Goal: Task Accomplishment & Management: Use online tool/utility

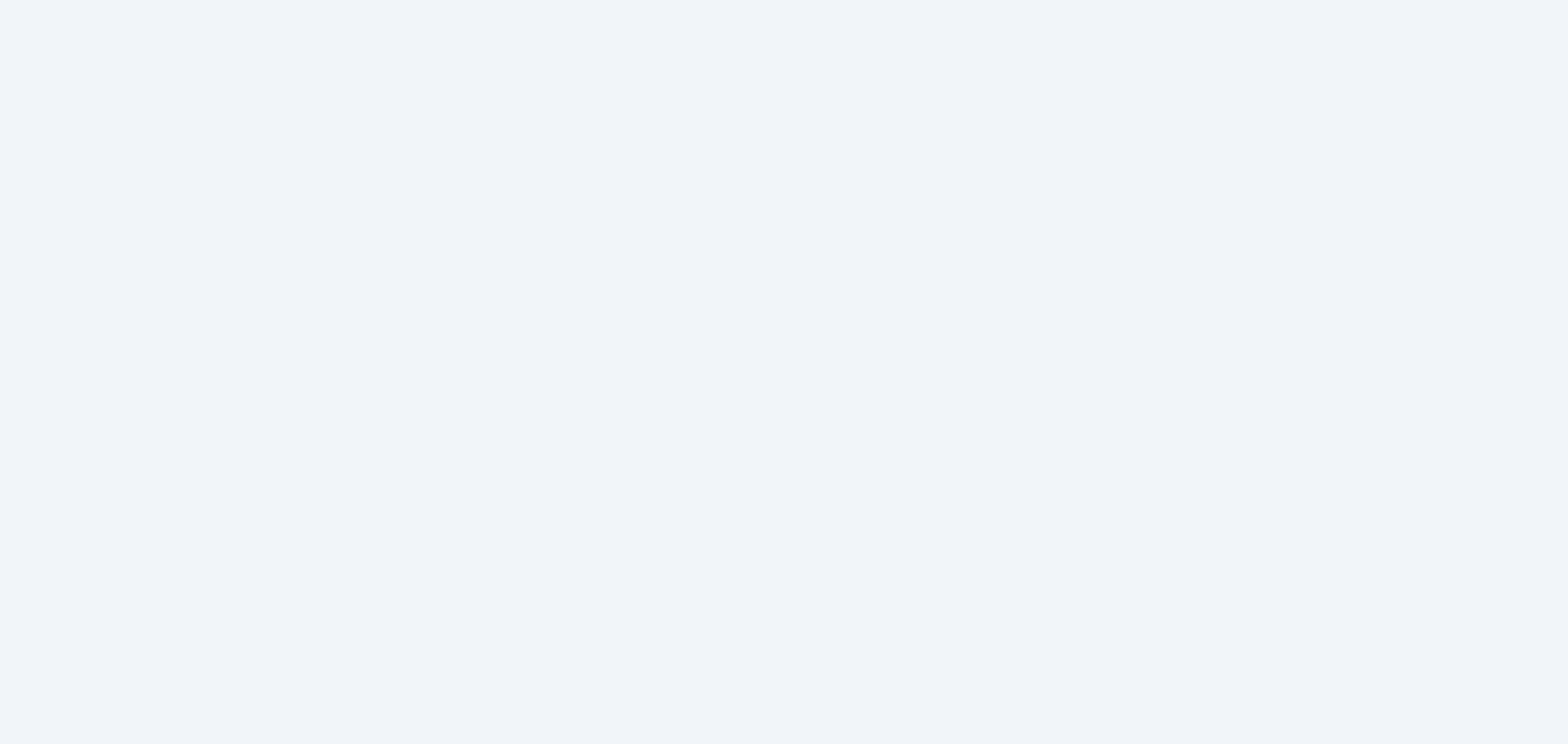
scroll to position [118, 0]
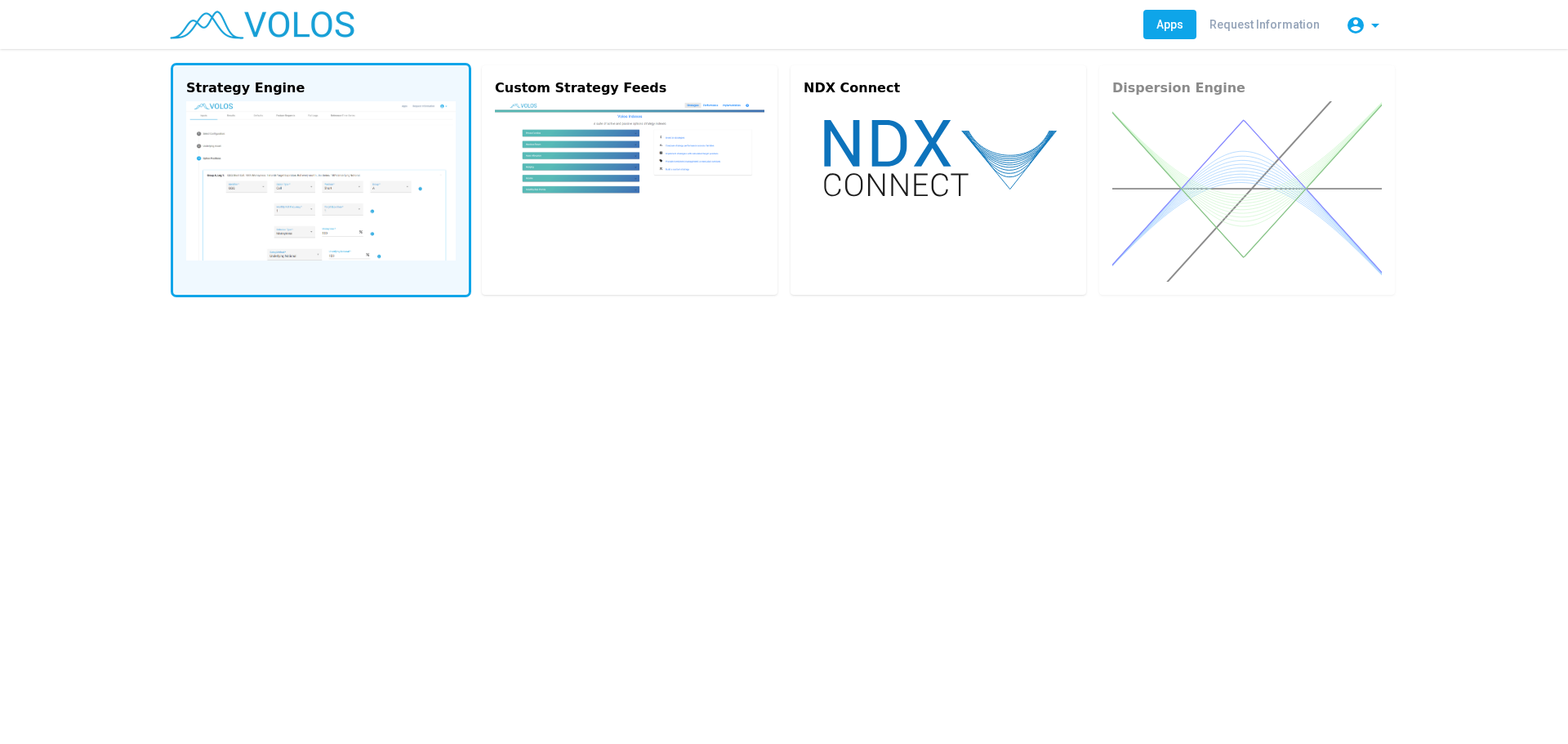
click at [389, 229] on img at bounding box center [321, 181] width 270 height 159
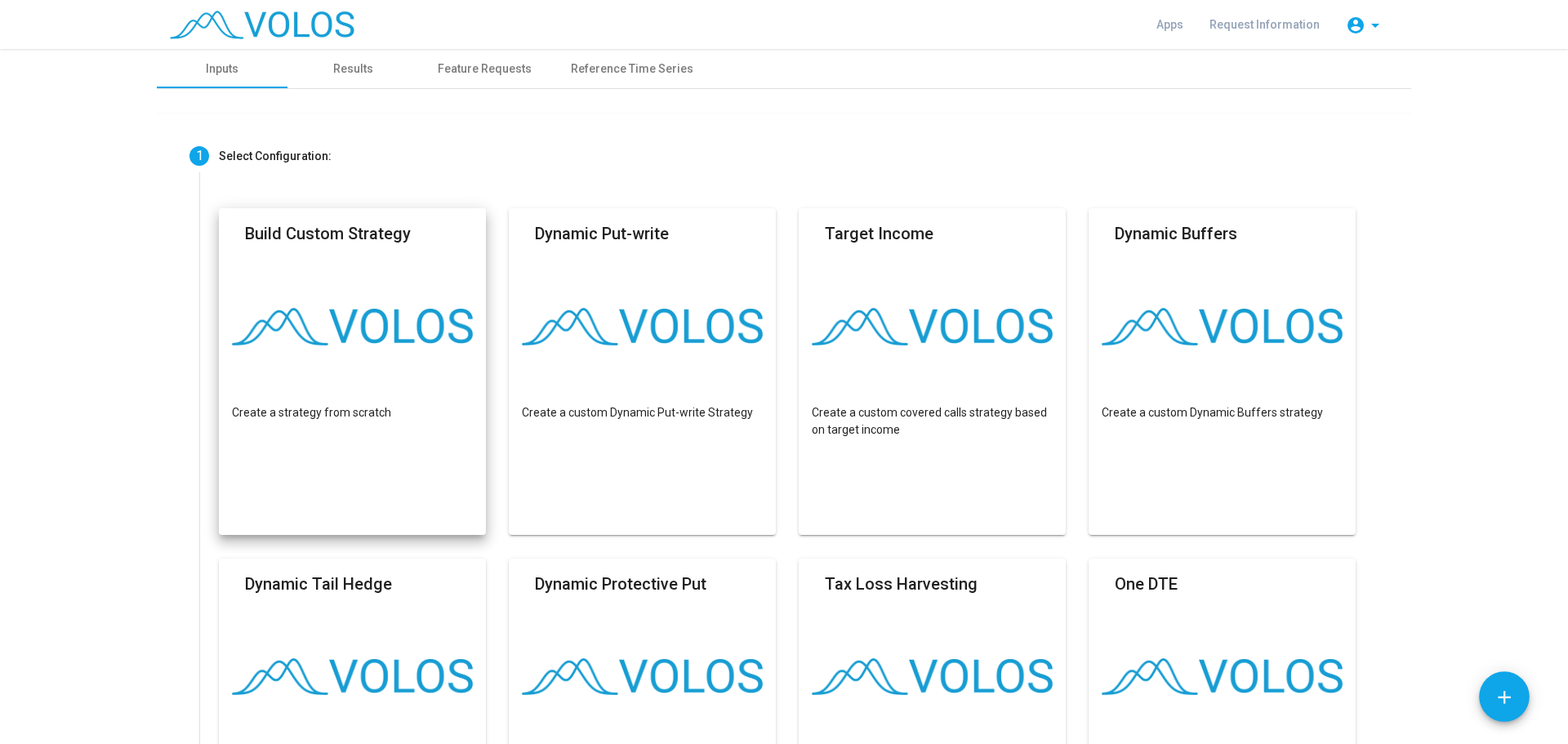
click at [358, 310] on img at bounding box center [353, 326] width 241 height 37
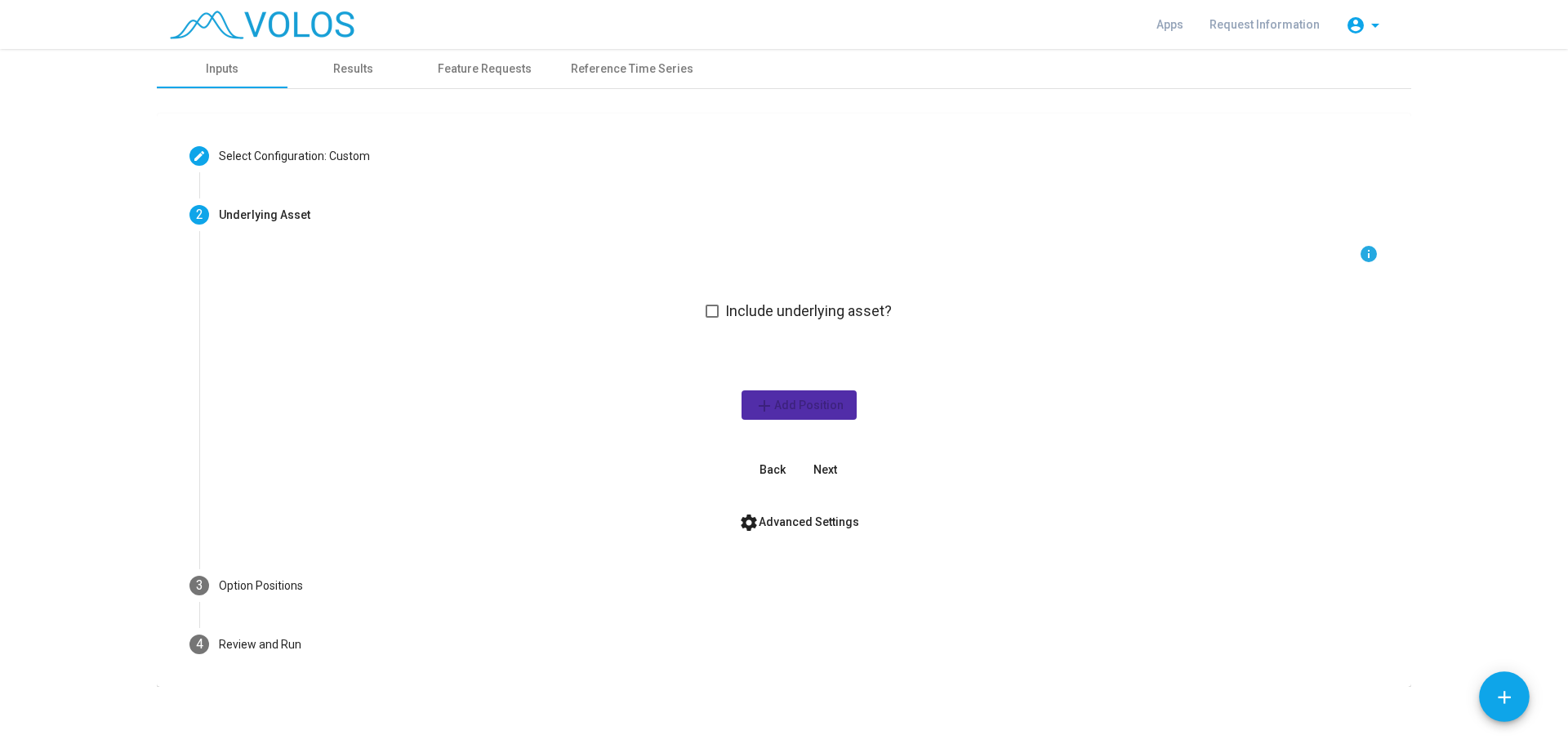
click at [828, 467] on span "Next" at bounding box center [825, 470] width 23 height 13
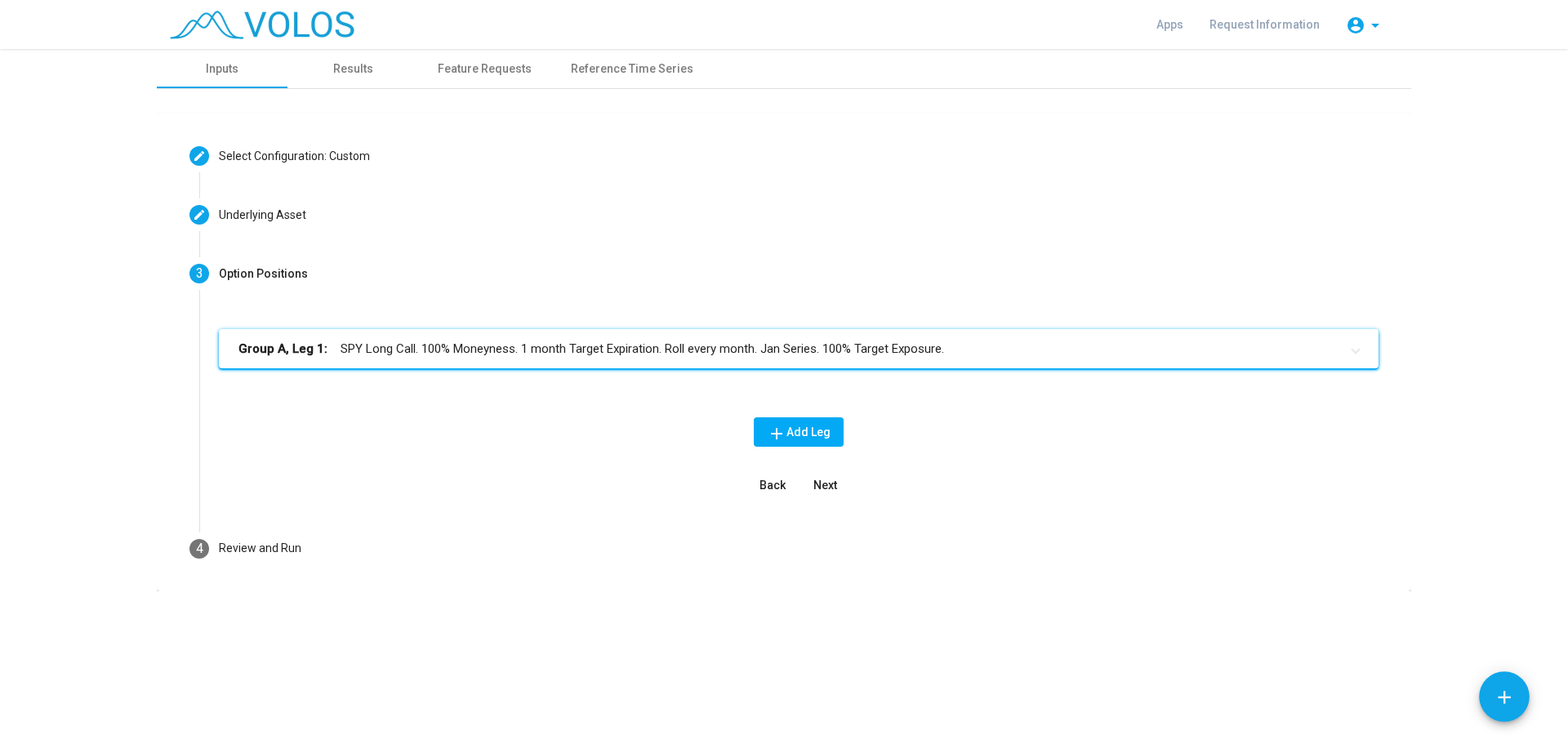
click at [340, 460] on div "Group A, Leg 1: SPY Long Call. 100% Moneyness. 1 month Target Expiration. Roll …" at bounding box center [799, 414] width 1160 height 171
click at [399, 358] on mat-panel-title "Group A, Leg 1: SPY Long Call. 100% Moneyness. 1 month Target Expiration. Roll …" at bounding box center [789, 349] width 1101 height 19
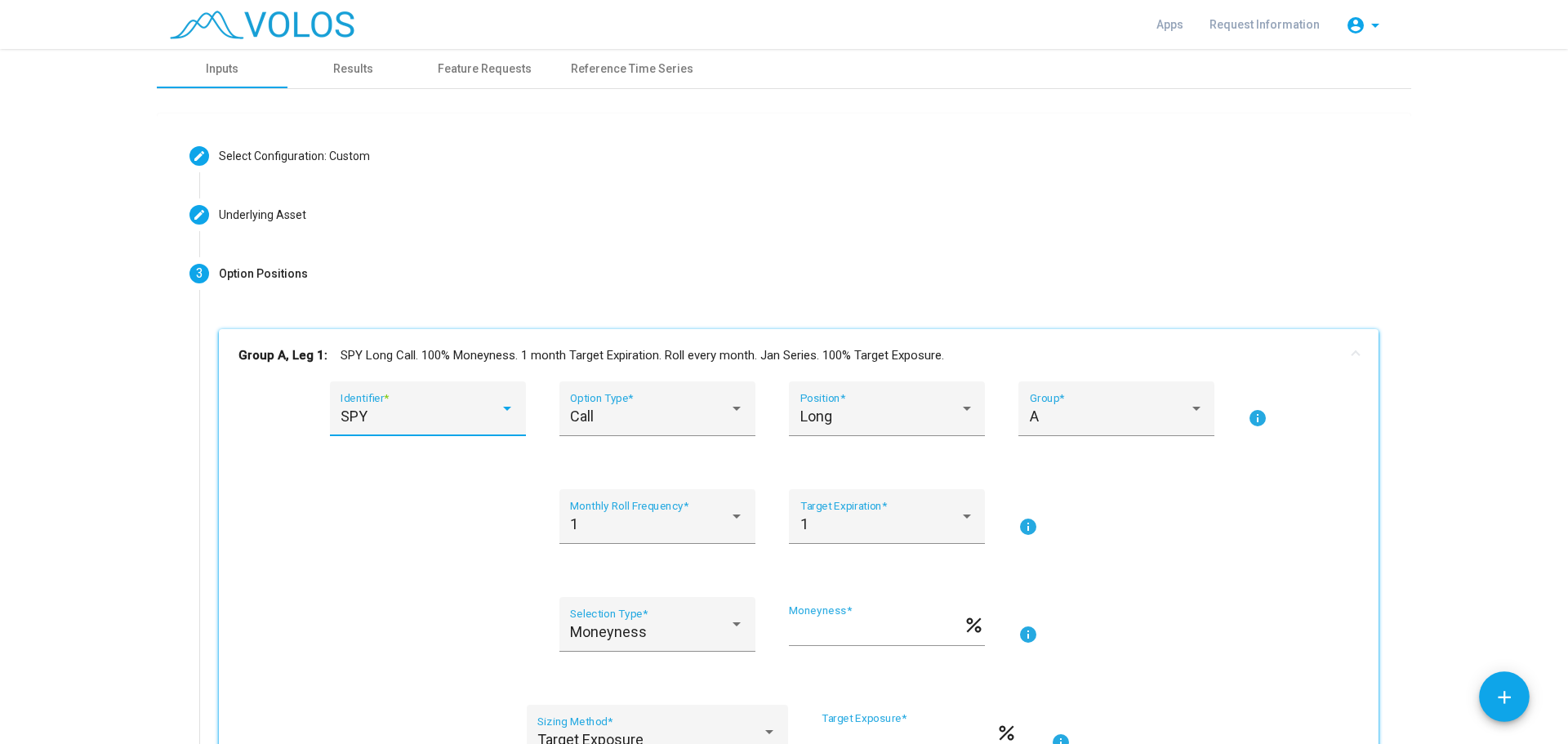
click at [399, 410] on div "SPY" at bounding box center [419, 417] width 159 height 17
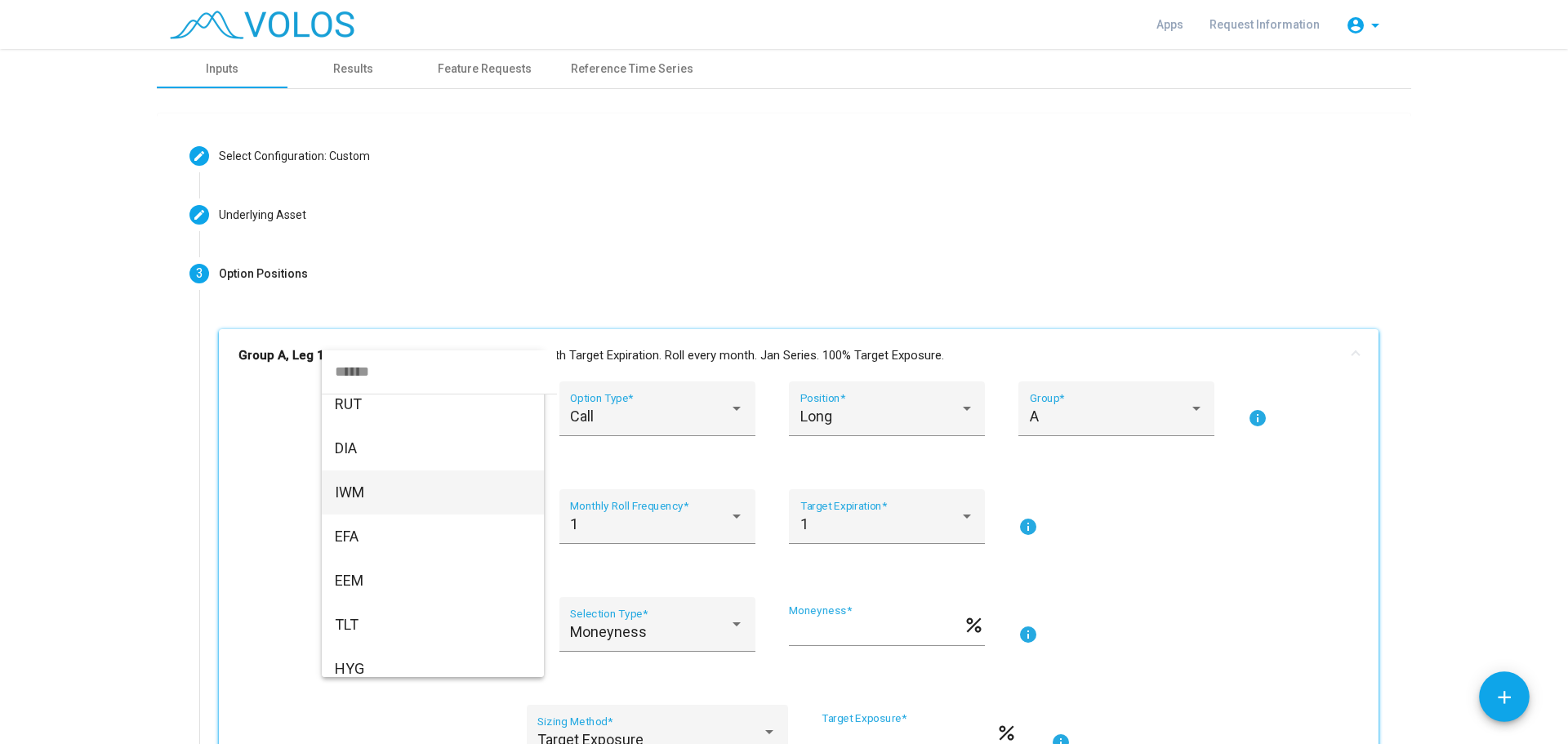
scroll to position [681, 0]
click at [380, 565] on span "KWEB" at bounding box center [433, 574] width 196 height 44
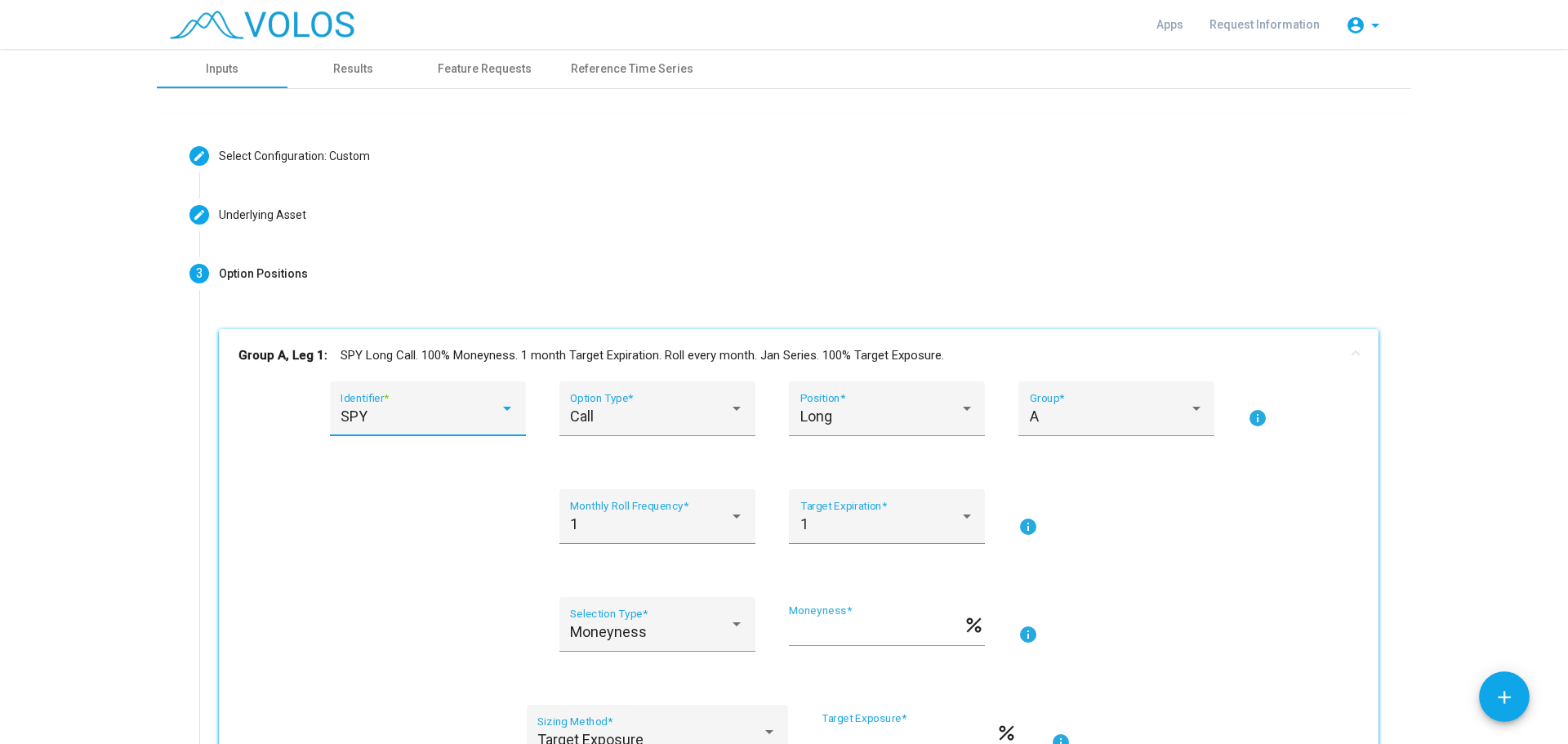
scroll to position [717, 0]
click at [874, 409] on div "Long" at bounding box center [879, 417] width 159 height 17
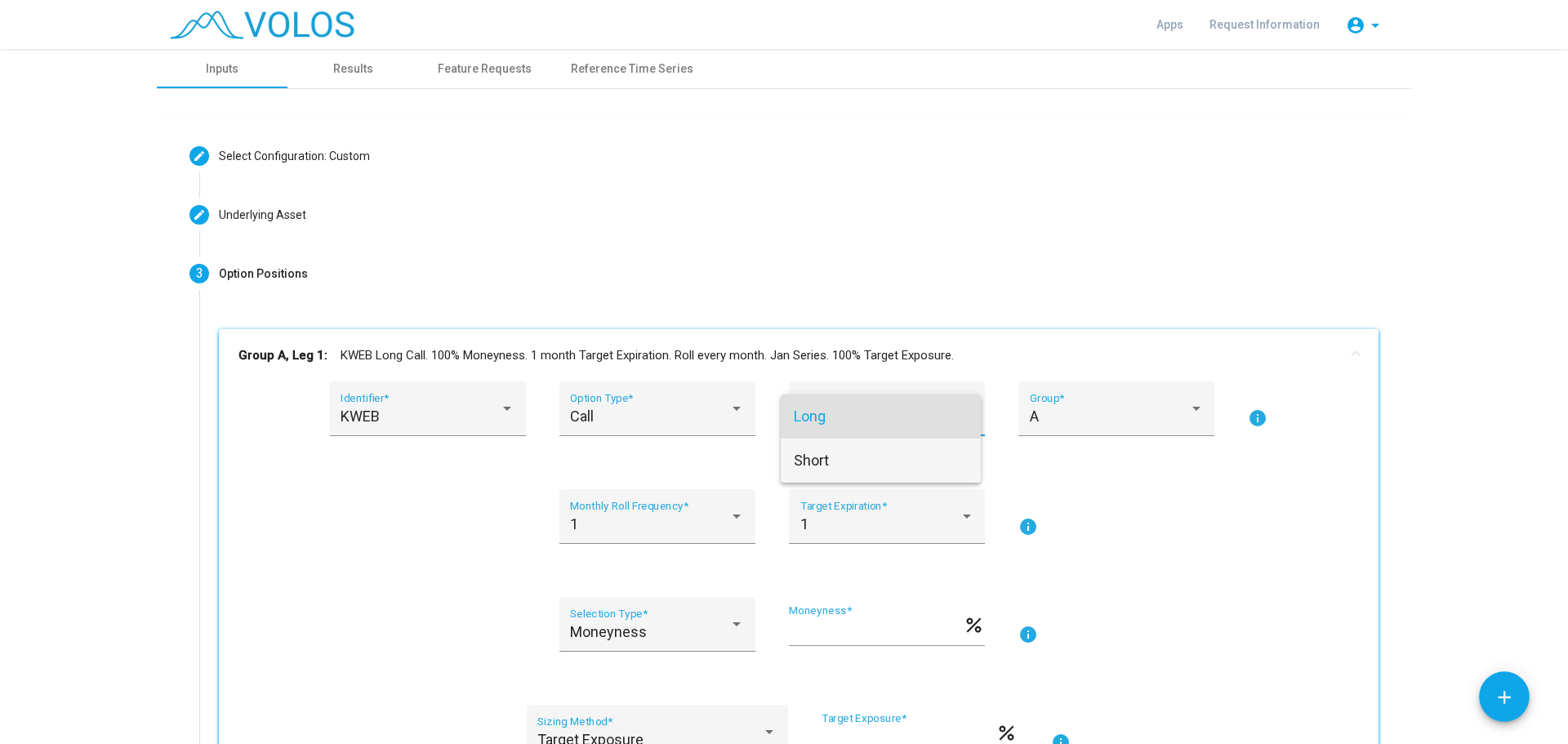
click at [863, 460] on span "Short" at bounding box center [880, 460] width 174 height 44
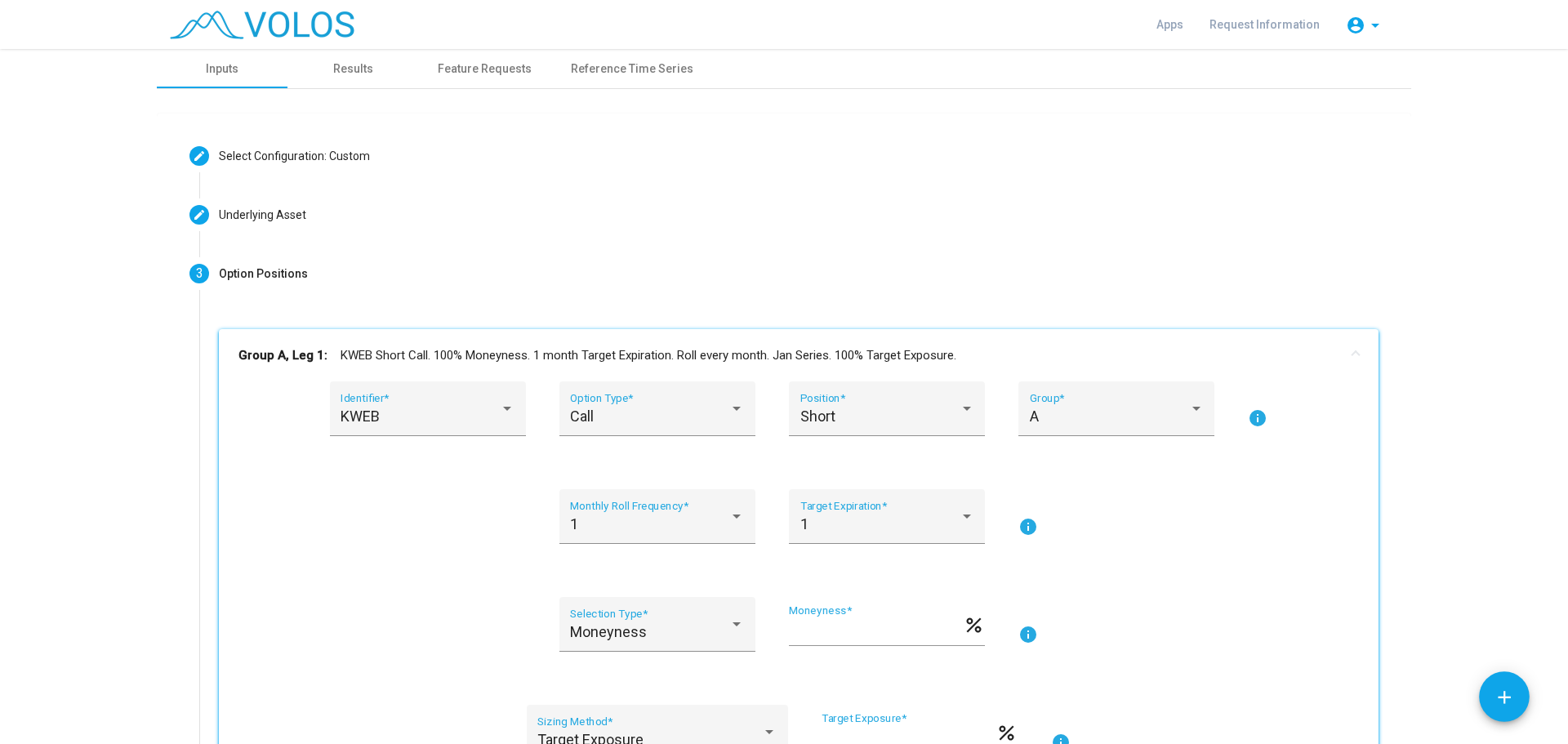
click at [863, 460] on div "KWEB Identifier * Call Option Type * Short Position * A Group * info 1 Monthly …" at bounding box center [799, 612] width 1120 height 461
click at [1084, 404] on div "A Group *" at bounding box center [1116, 414] width 174 height 43
click at [1253, 414] on div at bounding box center [784, 372] width 1568 height 744
click at [1253, 414] on mat-icon "info" at bounding box center [1258, 419] width 20 height 20
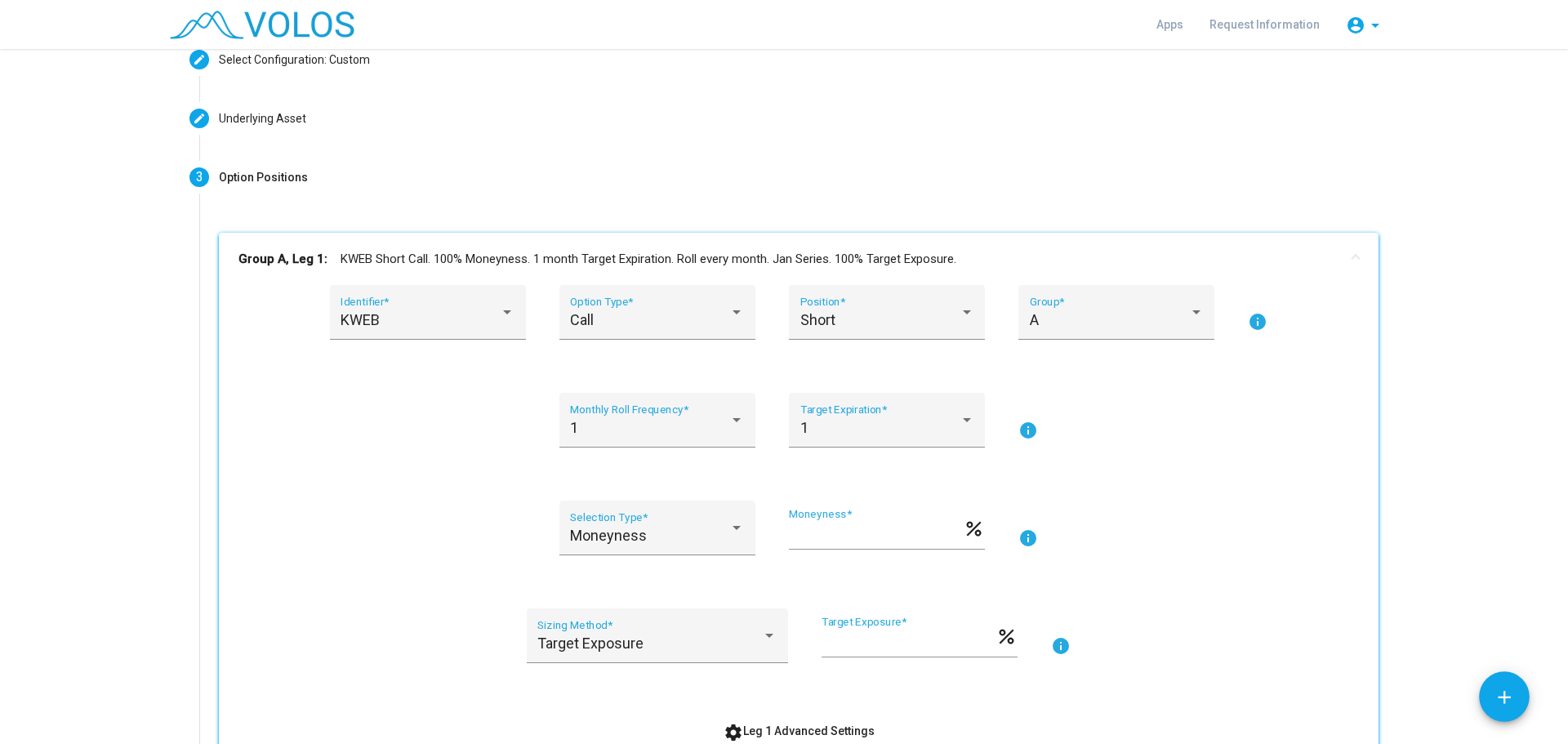
scroll to position [136, 0]
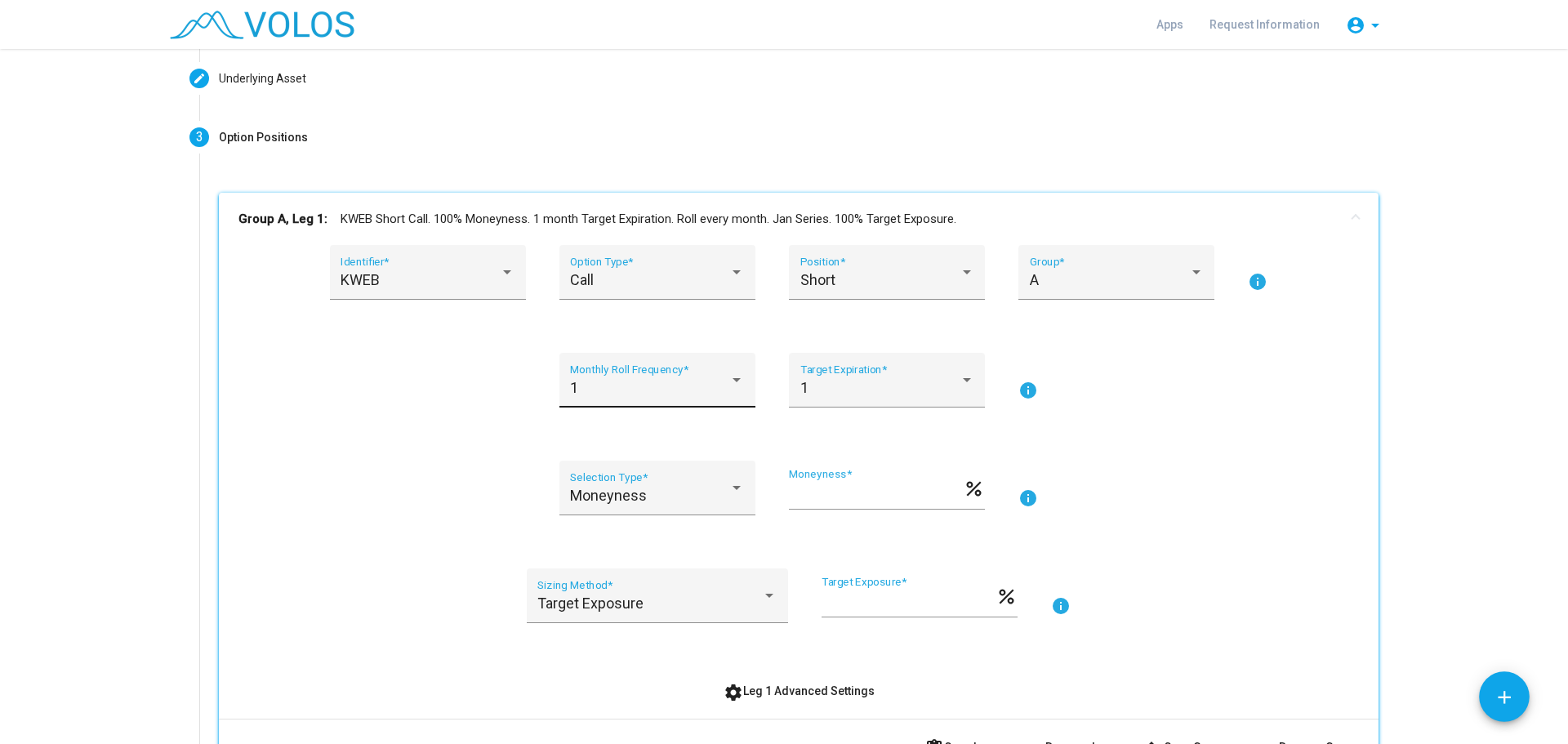
click at [675, 389] on div "1" at bounding box center [649, 388] width 159 height 17
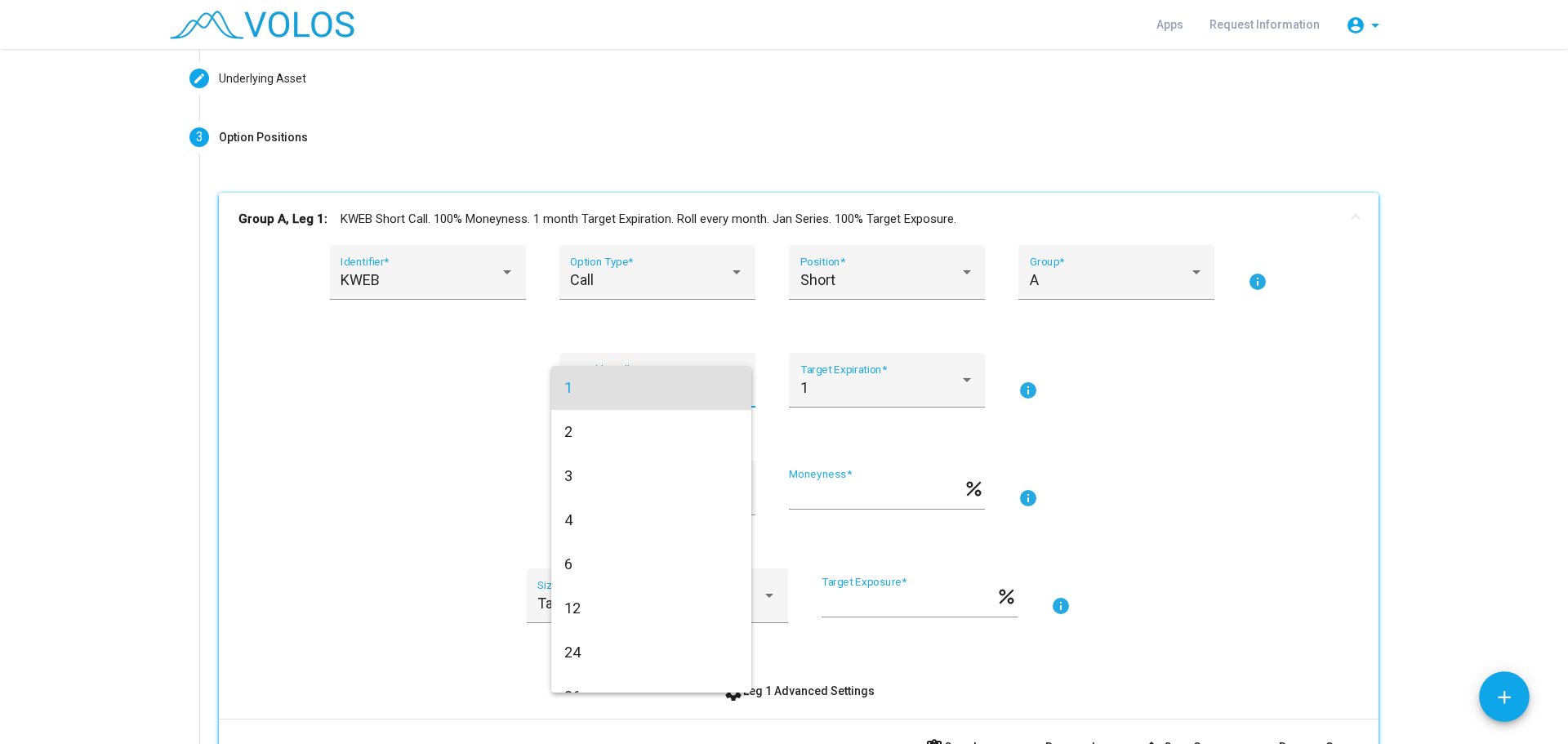
click at [457, 384] on div at bounding box center [784, 372] width 1568 height 744
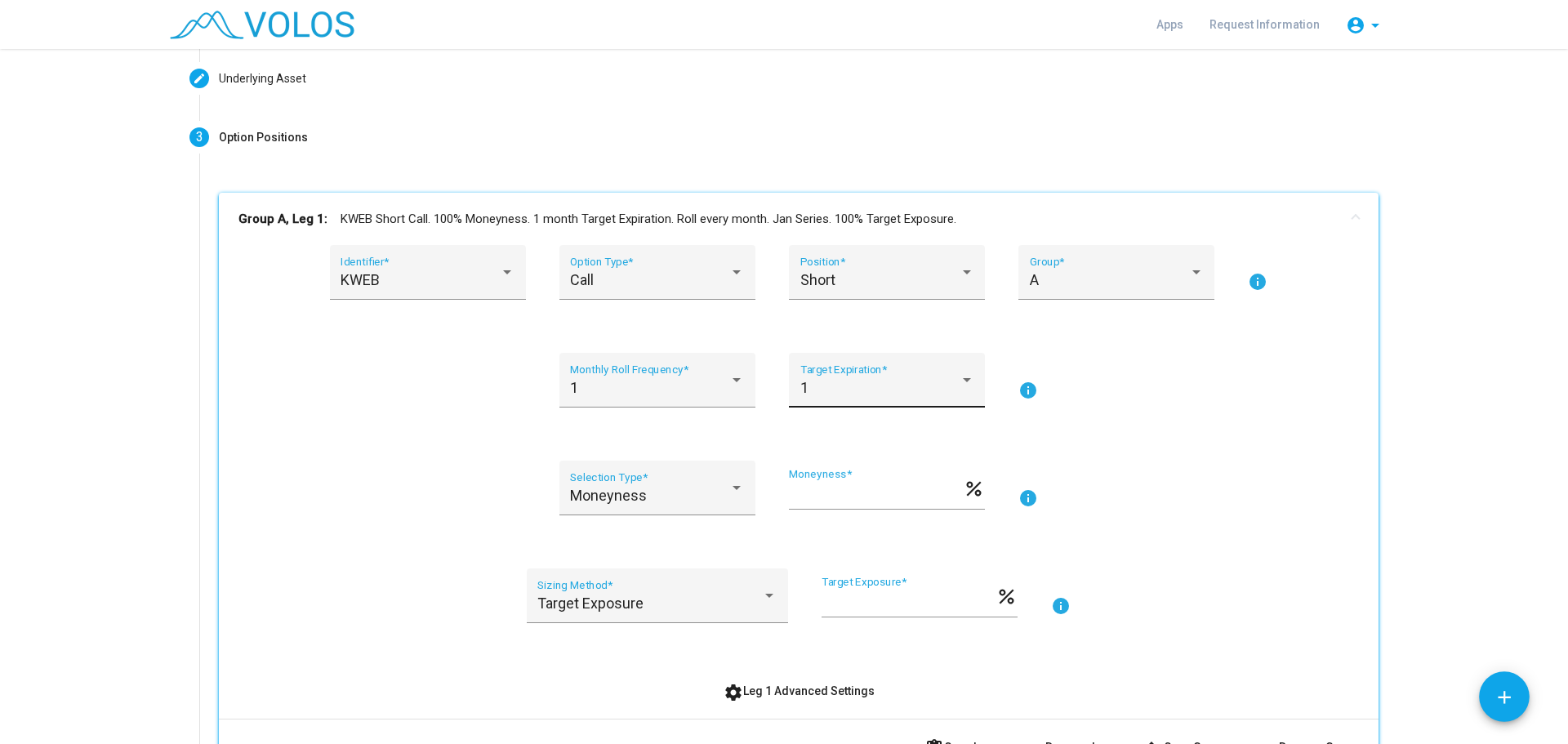
click at [829, 379] on div "1 Target Expiration *" at bounding box center [887, 386] width 174 height 43
click at [829, 379] on span "1" at bounding box center [880, 388] width 174 height 44
click at [678, 482] on div "Moneyness Selection Type *" at bounding box center [656, 494] width 174 height 43
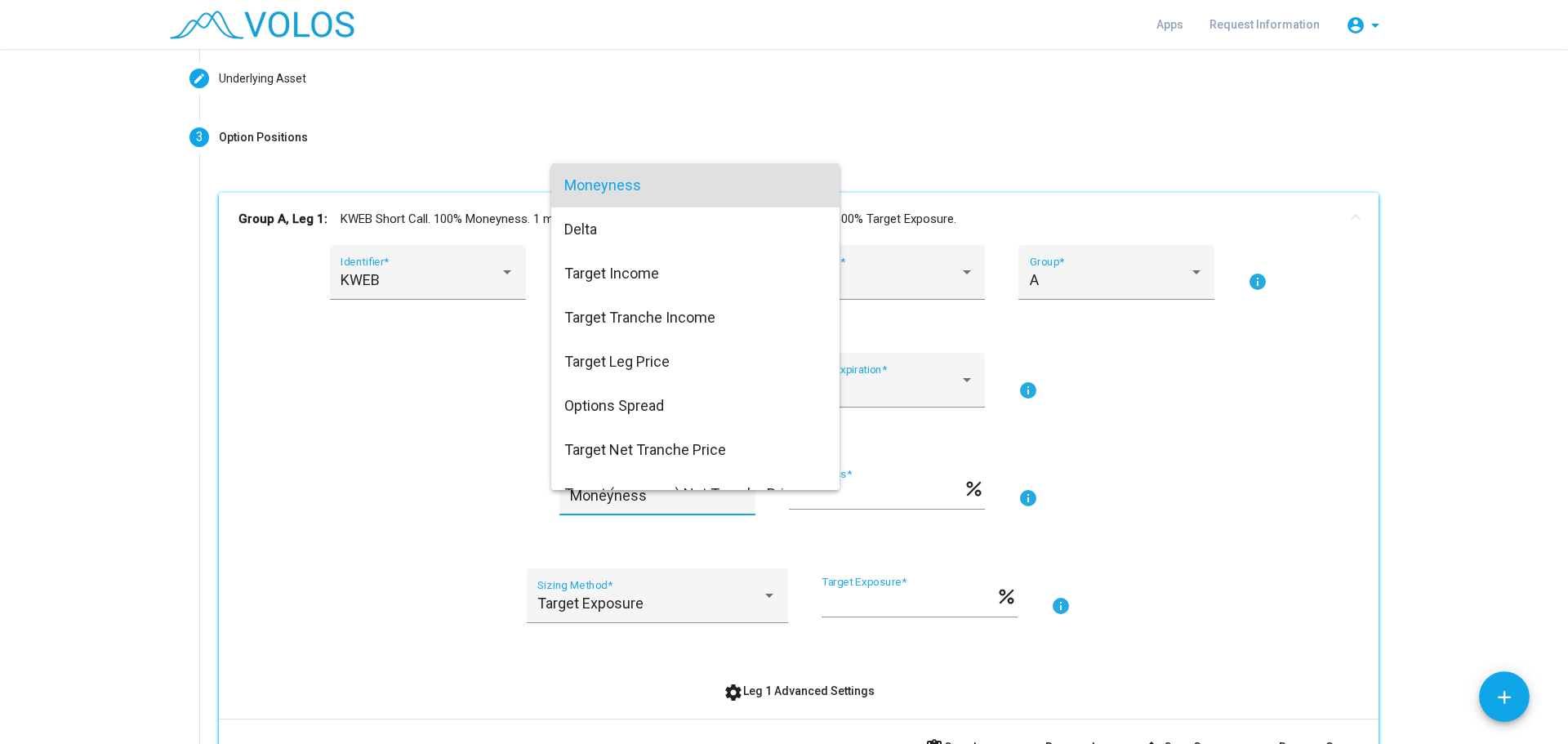
click at [469, 469] on div at bounding box center [784, 372] width 1568 height 744
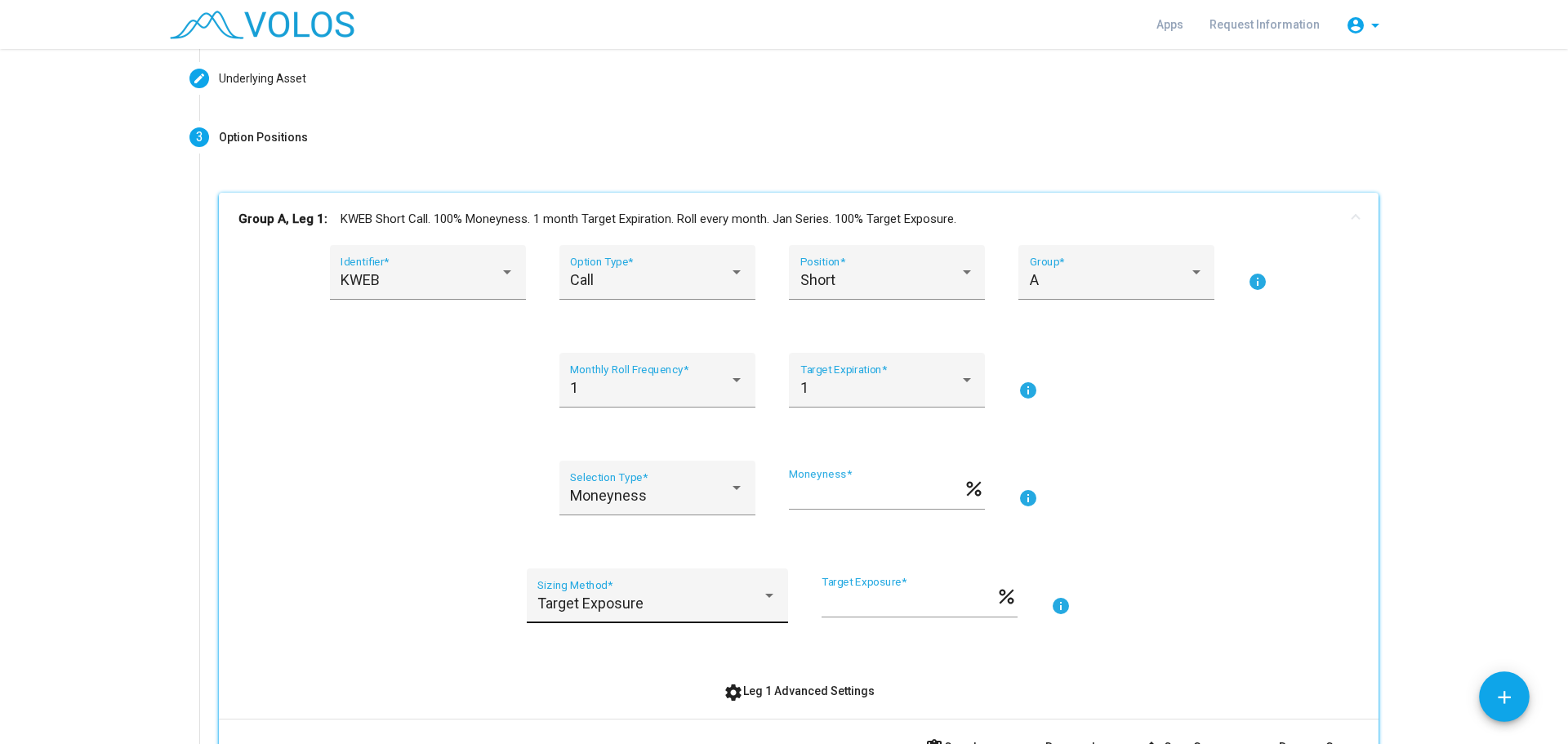
click at [653, 587] on div "Target Exposure Sizing Method *" at bounding box center [657, 602] width 240 height 43
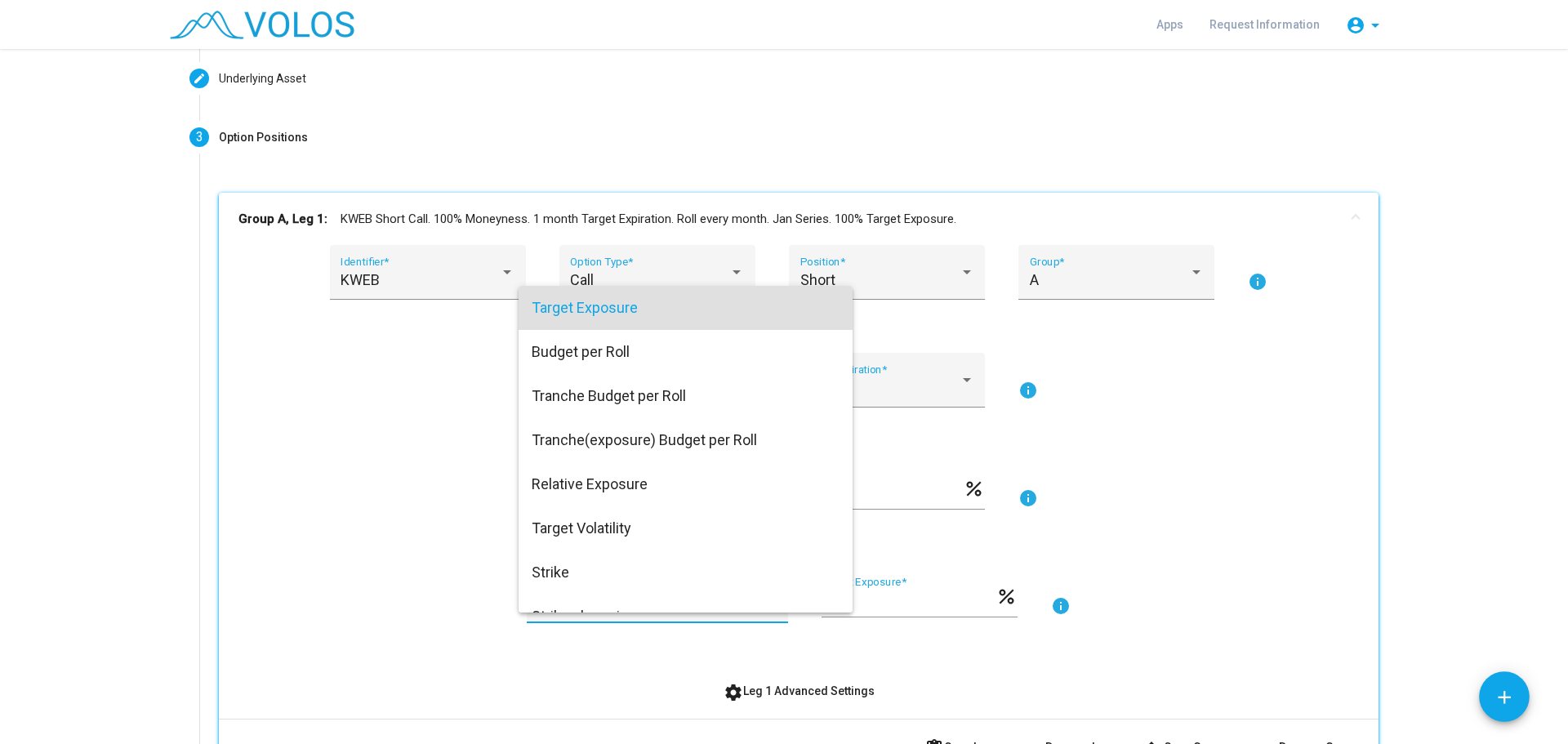
click at [545, 310] on span "Target Exposure" at bounding box center [685, 308] width 308 height 44
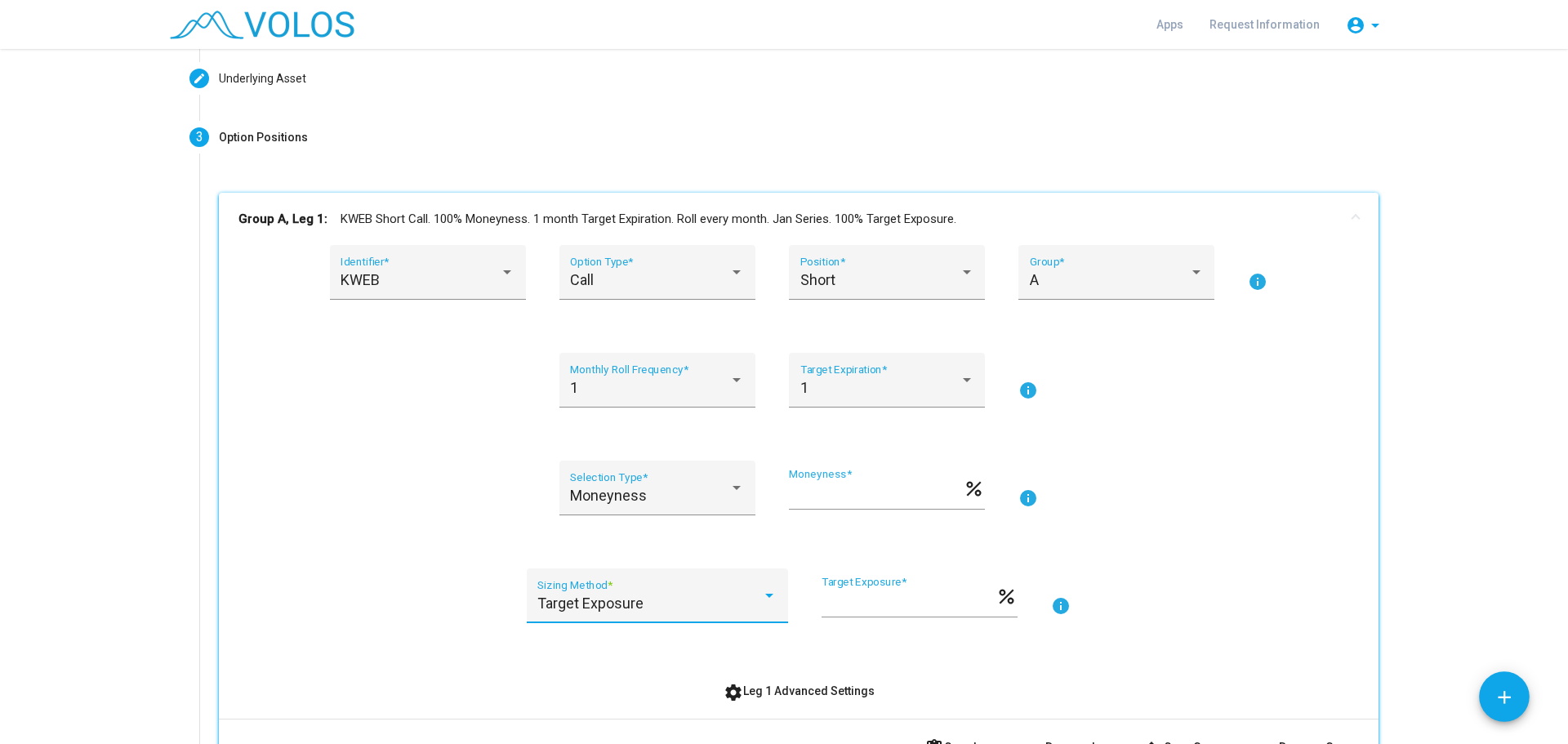
click at [459, 513] on div "Moneyness Selection Type * *** Moneyness * percent info" at bounding box center [799, 498] width 1120 height 74
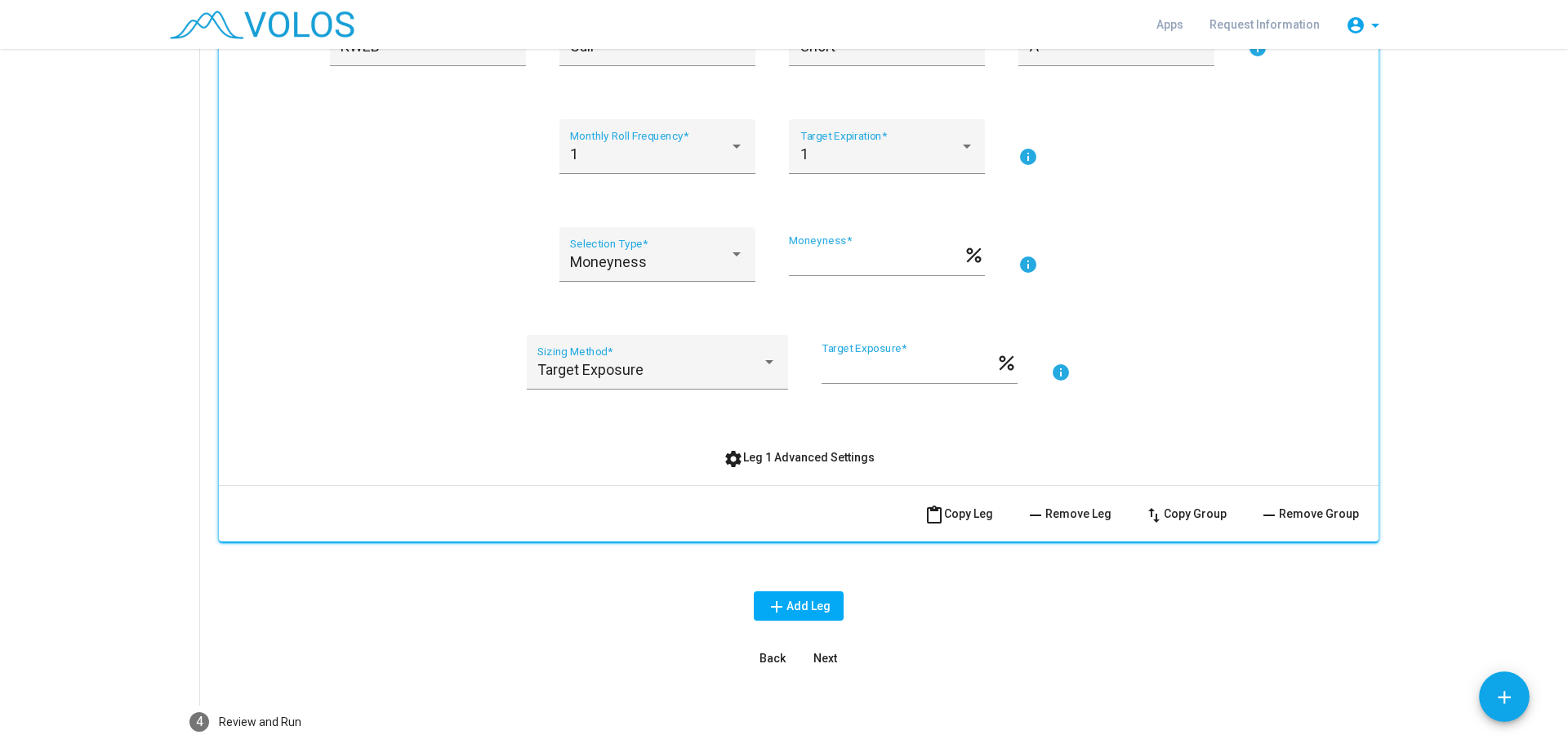
scroll to position [456, 0]
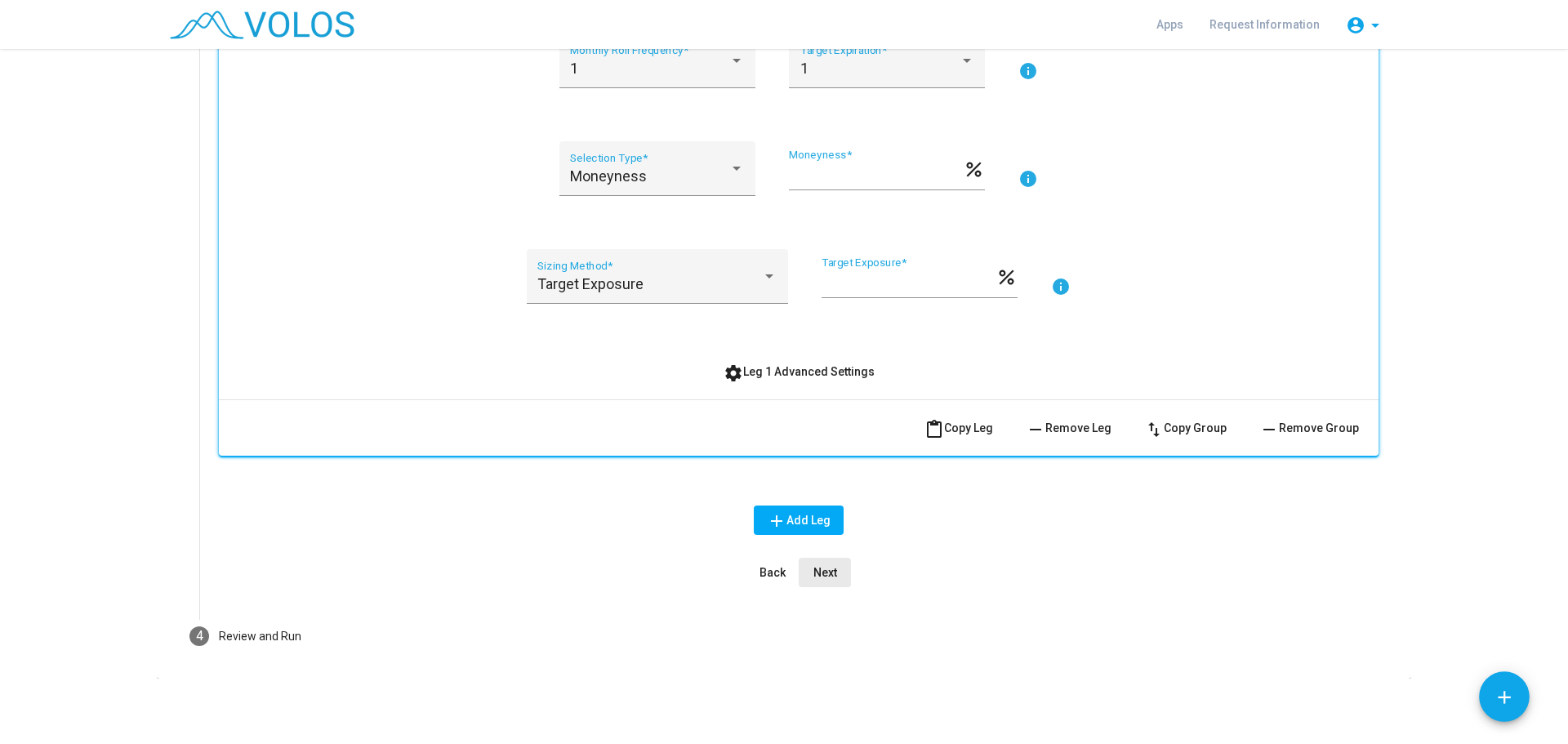
click at [819, 577] on span "Next" at bounding box center [825, 573] width 23 height 13
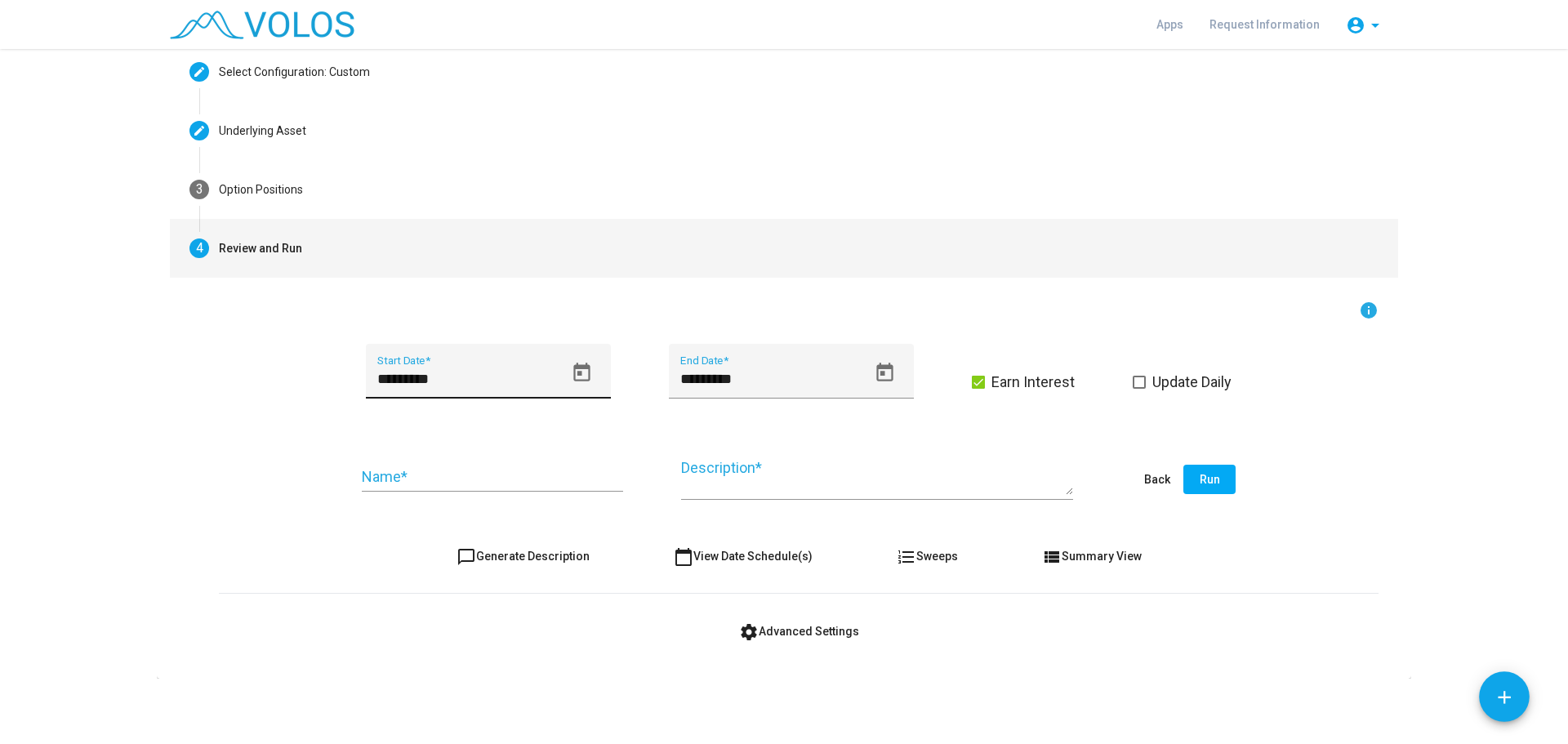
click at [583, 381] on icon "Open calendar" at bounding box center [581, 373] width 22 height 22
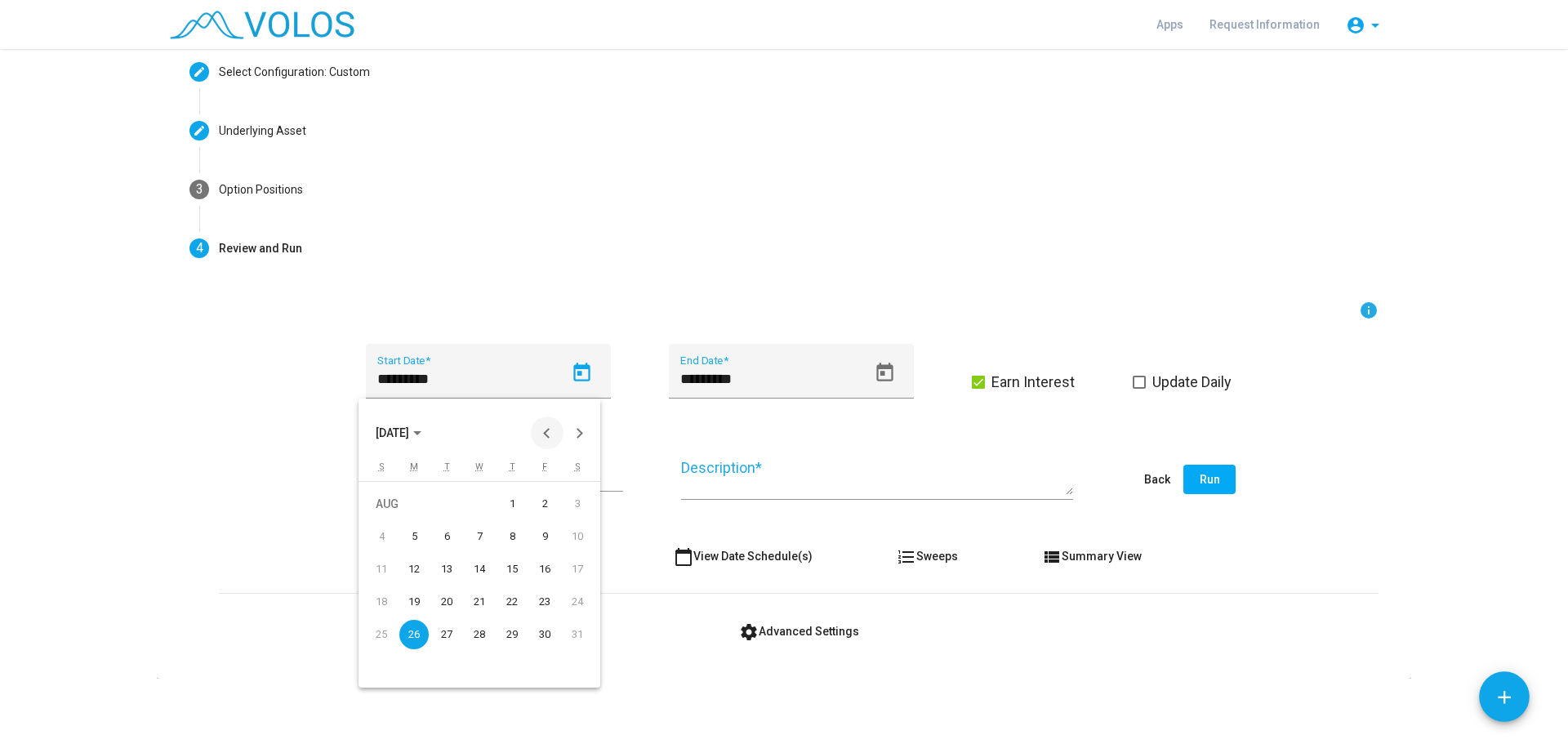
click at [554, 429] on button "Previous month" at bounding box center [547, 433] width 32 height 32
click at [409, 439] on span "JUN 2024" at bounding box center [393, 434] width 33 height 13
click at [453, 557] on div "2022" at bounding box center [451, 548] width 52 height 29
click at [552, 510] on div "APR" at bounding box center [566, 516] width 52 height 29
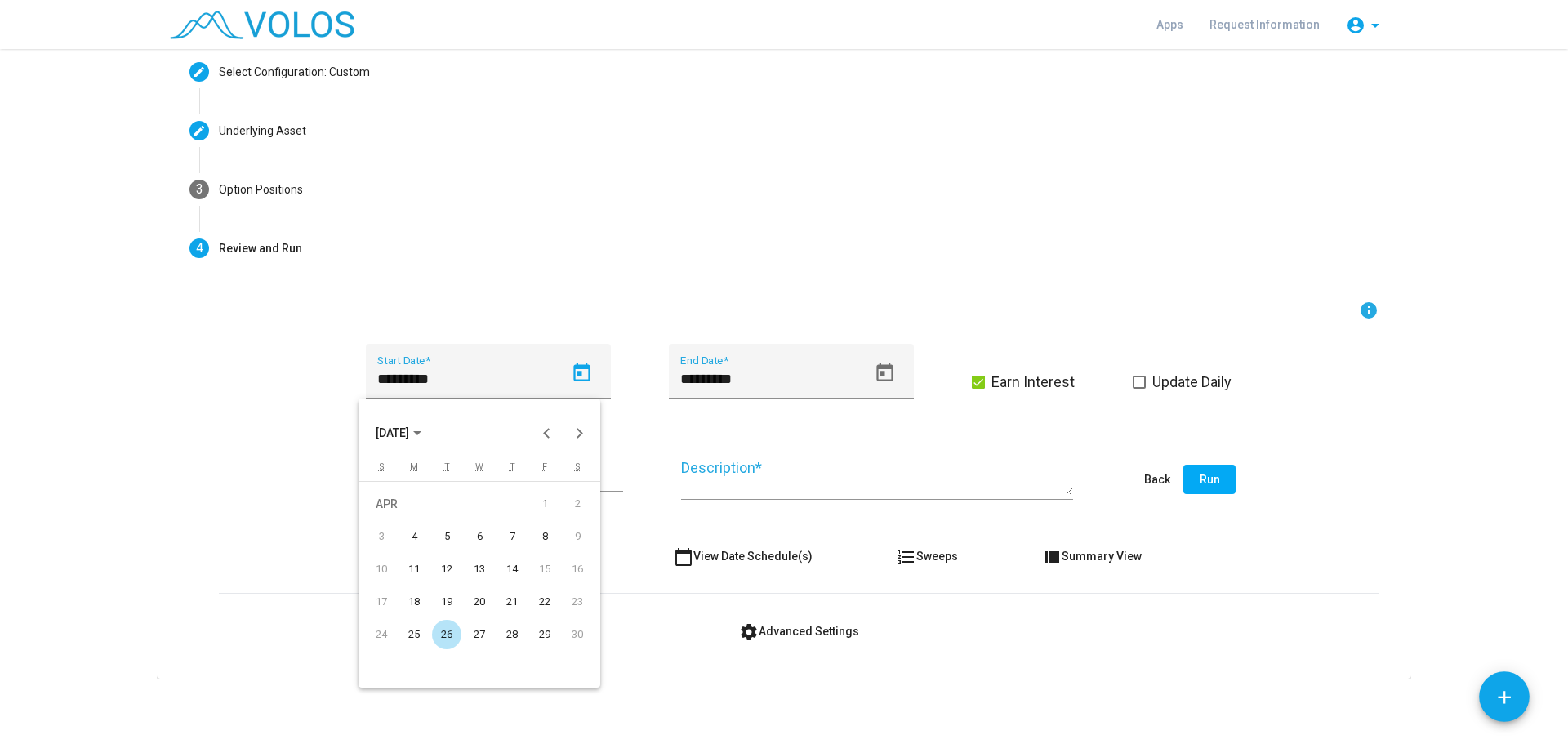
click at [453, 636] on div "26" at bounding box center [446, 634] width 29 height 29
type input "*********"
click at [540, 465] on div "Name *" at bounding box center [492, 471] width 261 height 42
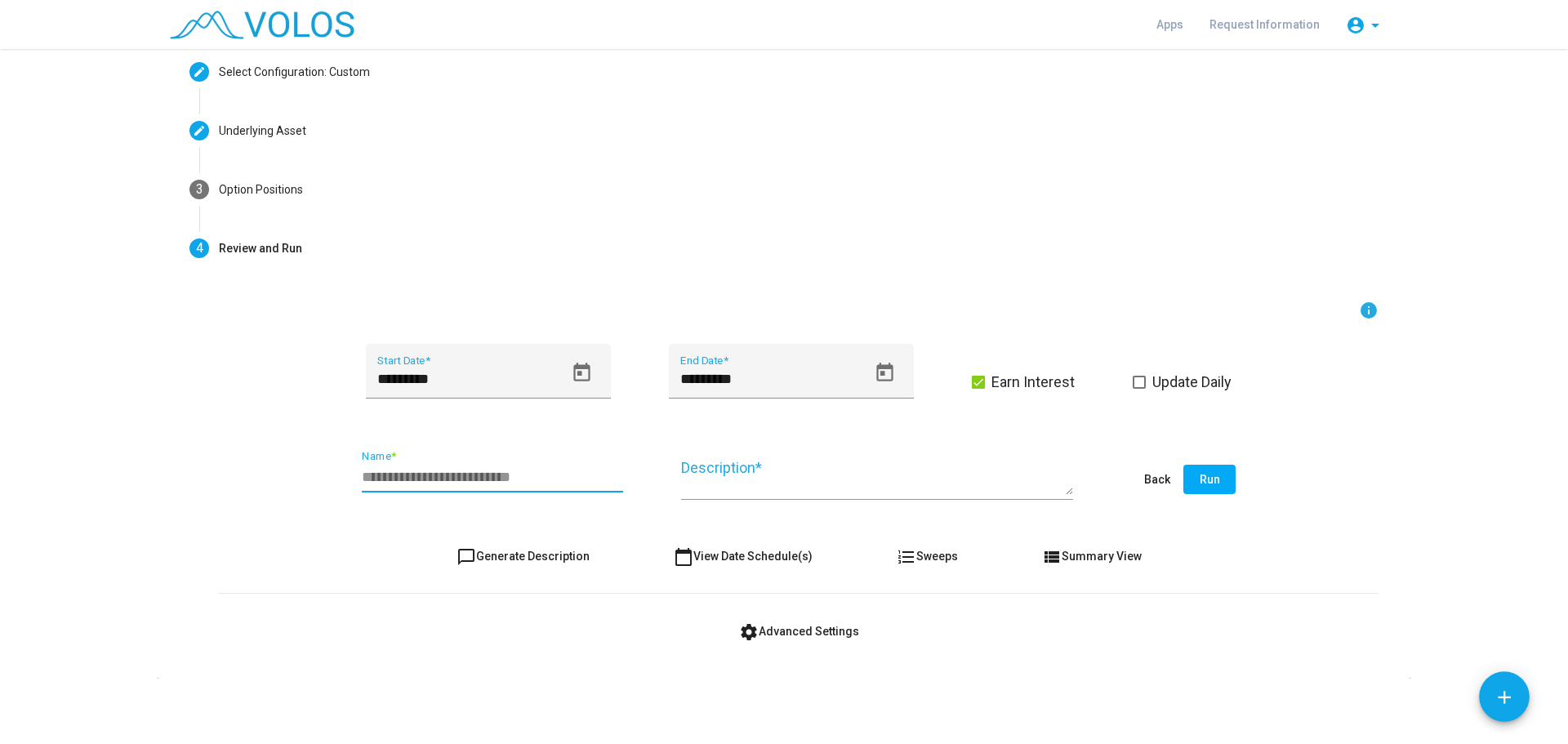
click at [533, 481] on input "Name *" at bounding box center [492, 478] width 261 height 17
type input "**********"
click at [694, 450] on div "Description *" at bounding box center [877, 471] width 392 height 58
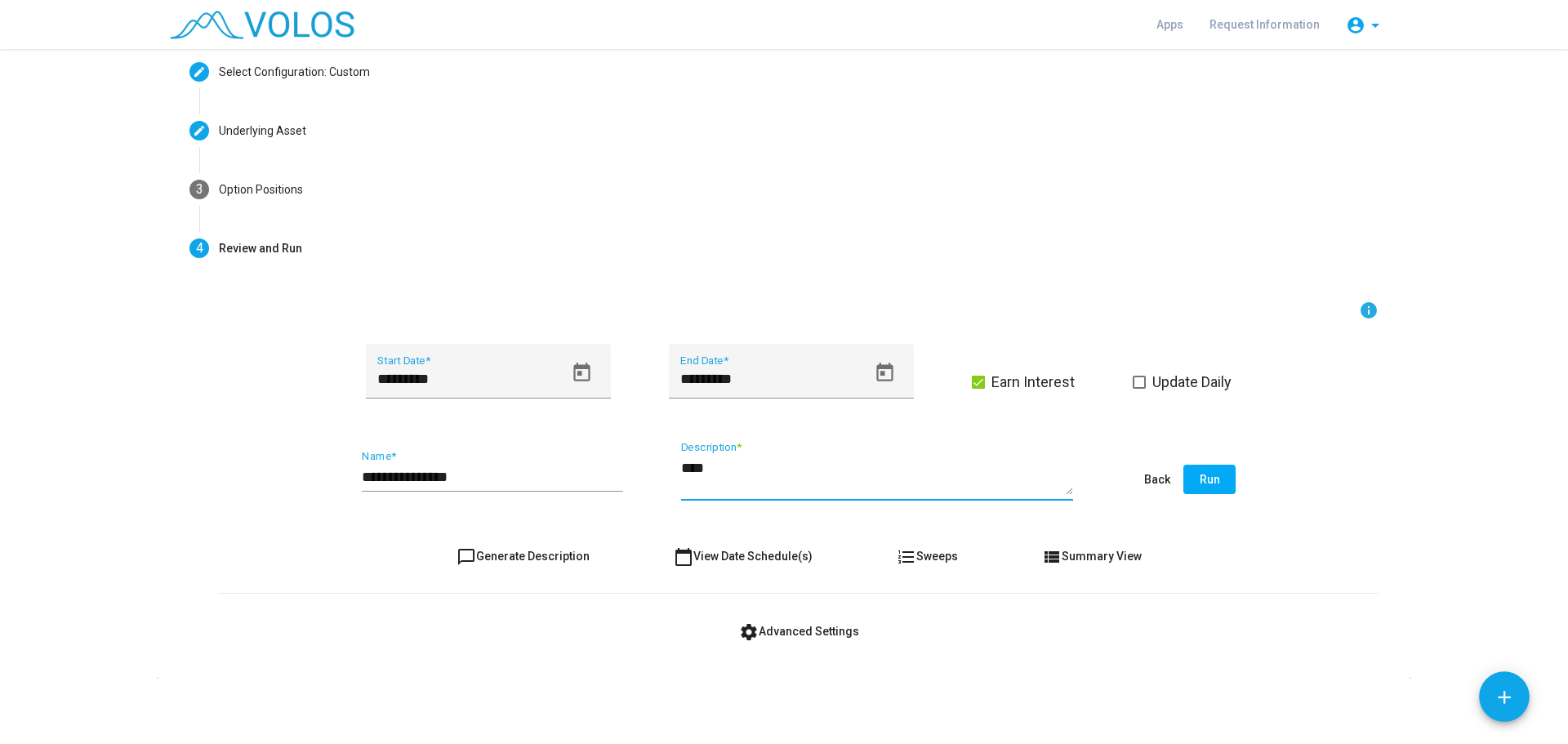
type textarea "****"
click at [1199, 473] on span "Run" at bounding box center [1209, 479] width 21 height 13
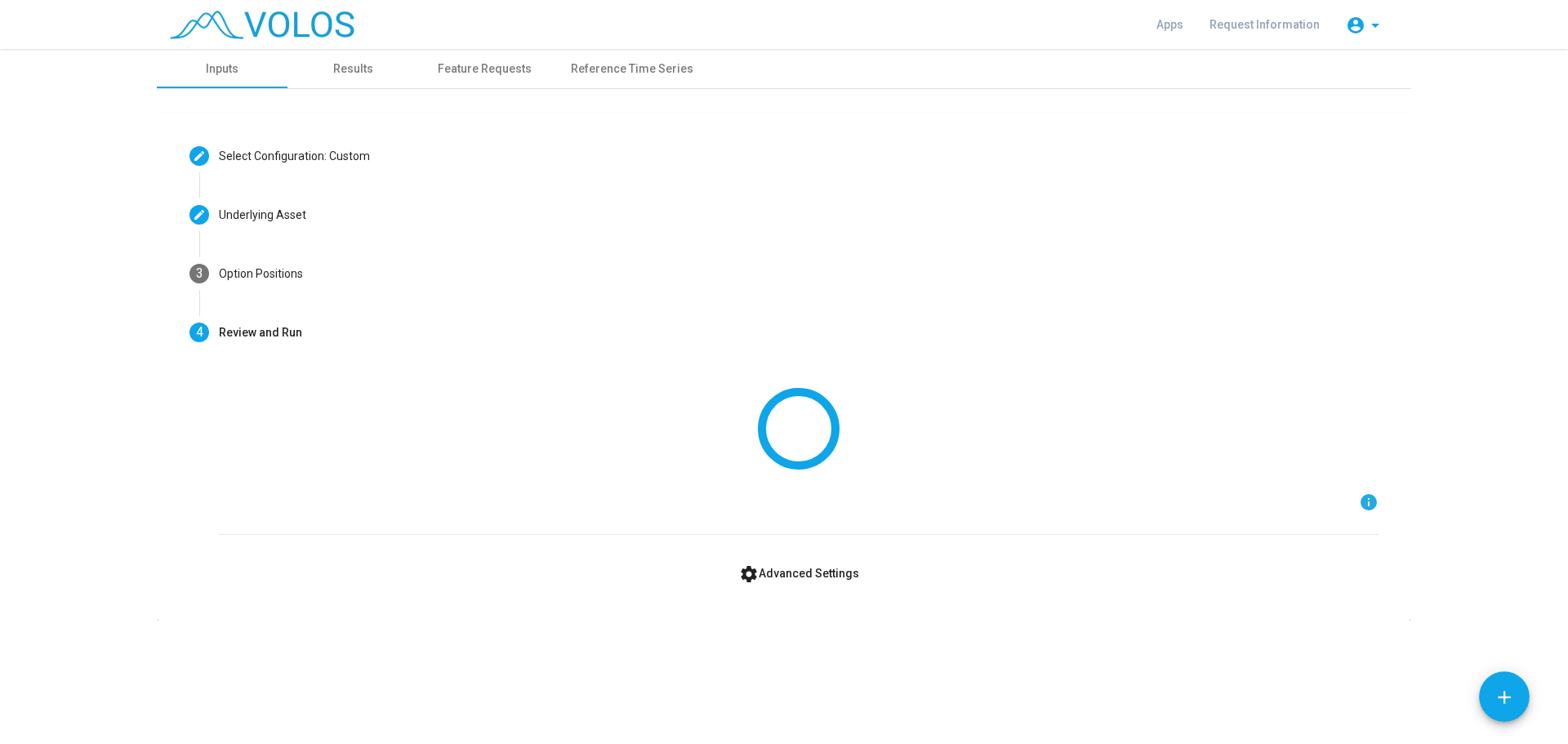
scroll to position [0, 0]
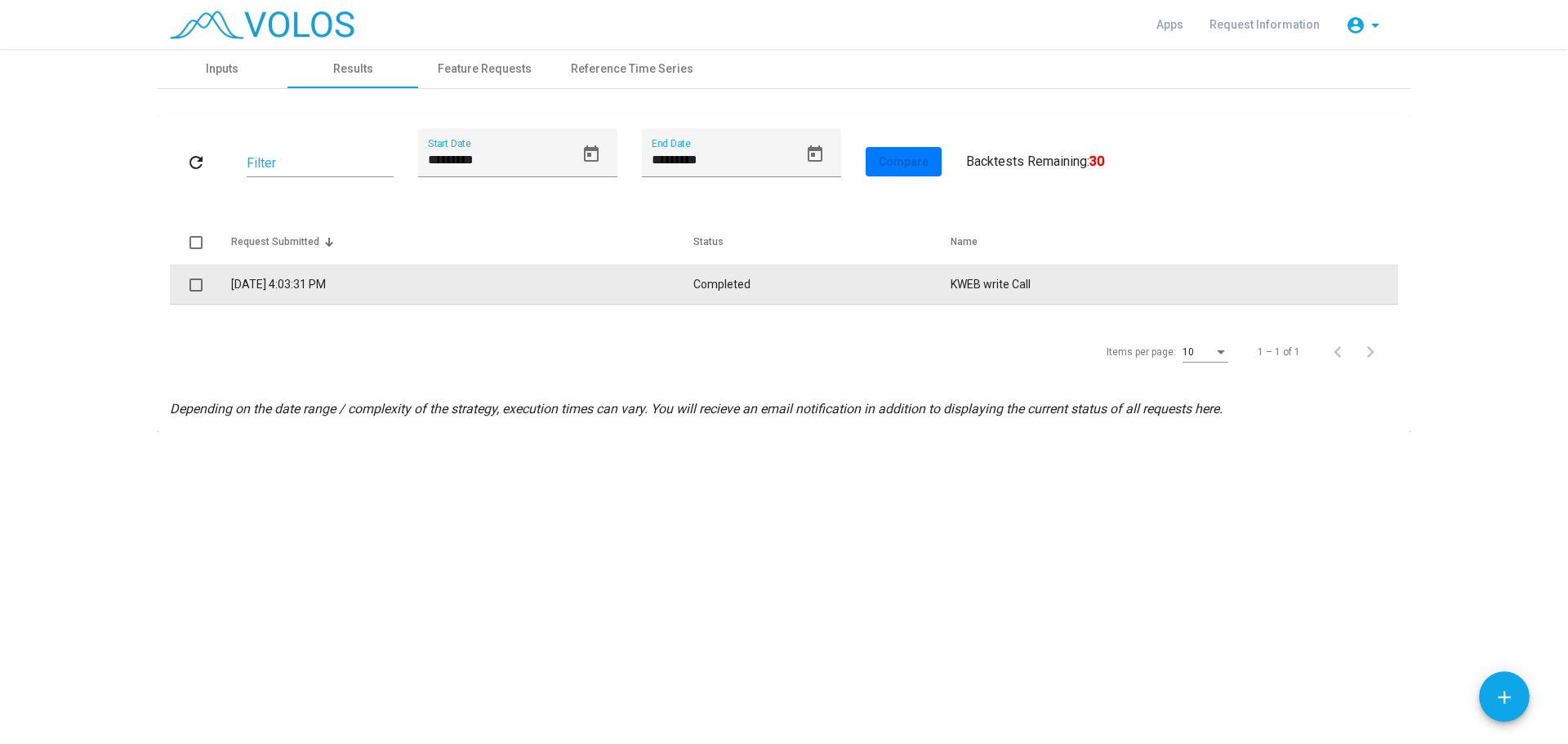
click at [299, 278] on td "[DATE] 4:03:31 PM" at bounding box center [462, 285] width 462 height 39
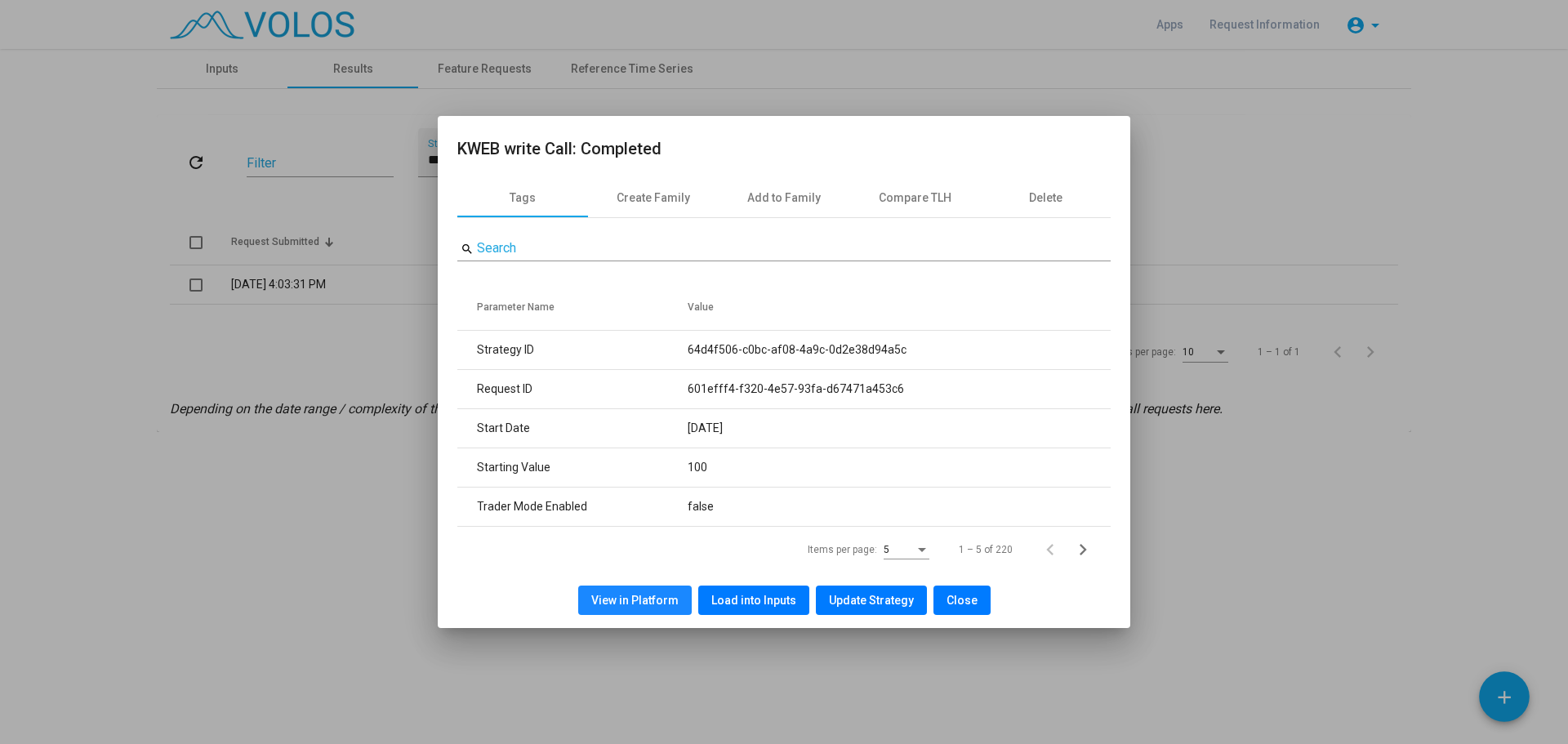
click at [653, 603] on span "View in Platform" at bounding box center [635, 601] width 87 height 13
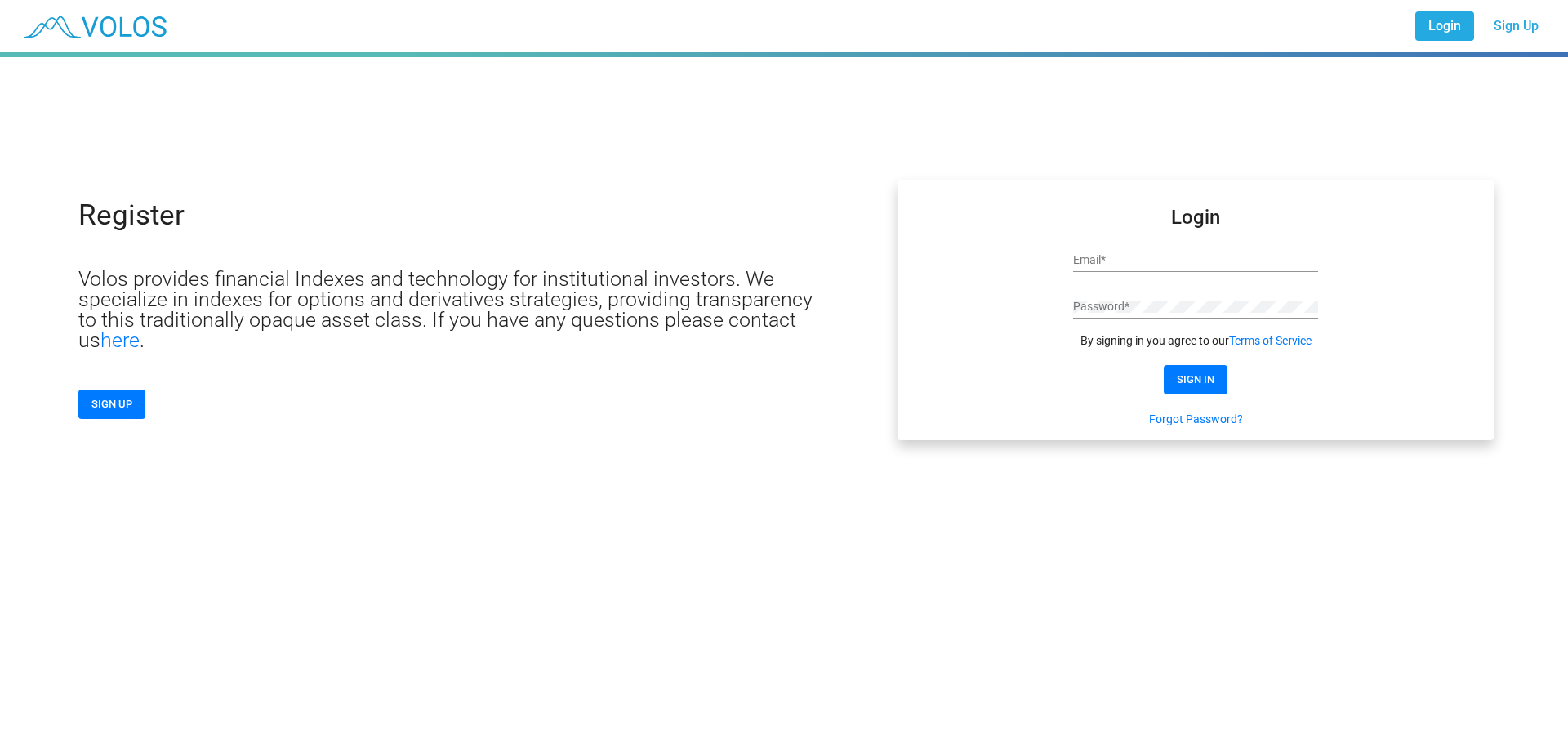
scroll to position [118, 0]
click at [1115, 275] on div "Email *" at bounding box center [1195, 264] width 245 height 47
click at [1115, 260] on input "Email *" at bounding box center [1195, 260] width 245 height 13
type input "**********"
click at [1201, 381] on span "SIGN IN" at bounding box center [1195, 379] width 37 height 12
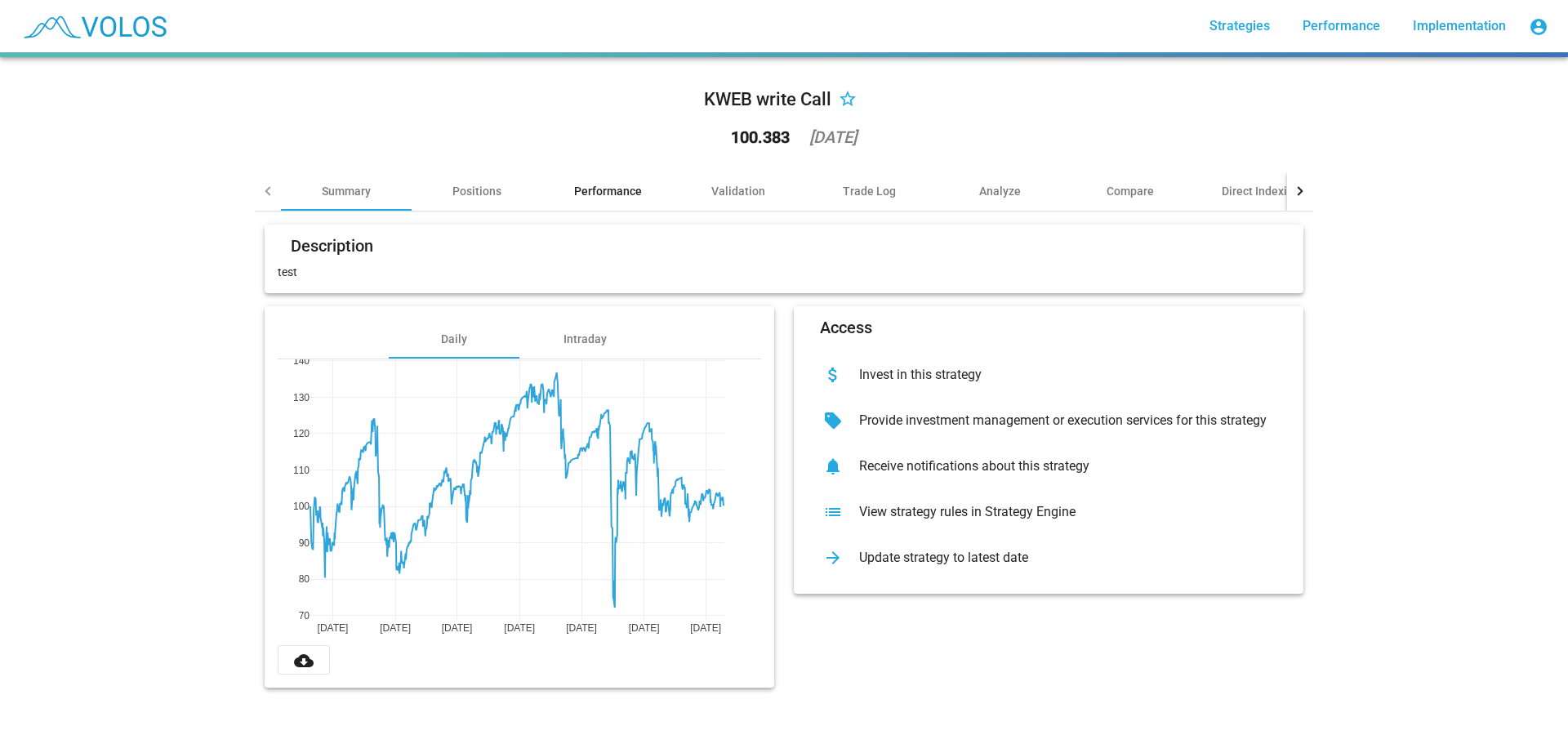
click at [612, 198] on div "Performance" at bounding box center [607, 191] width 67 height 17
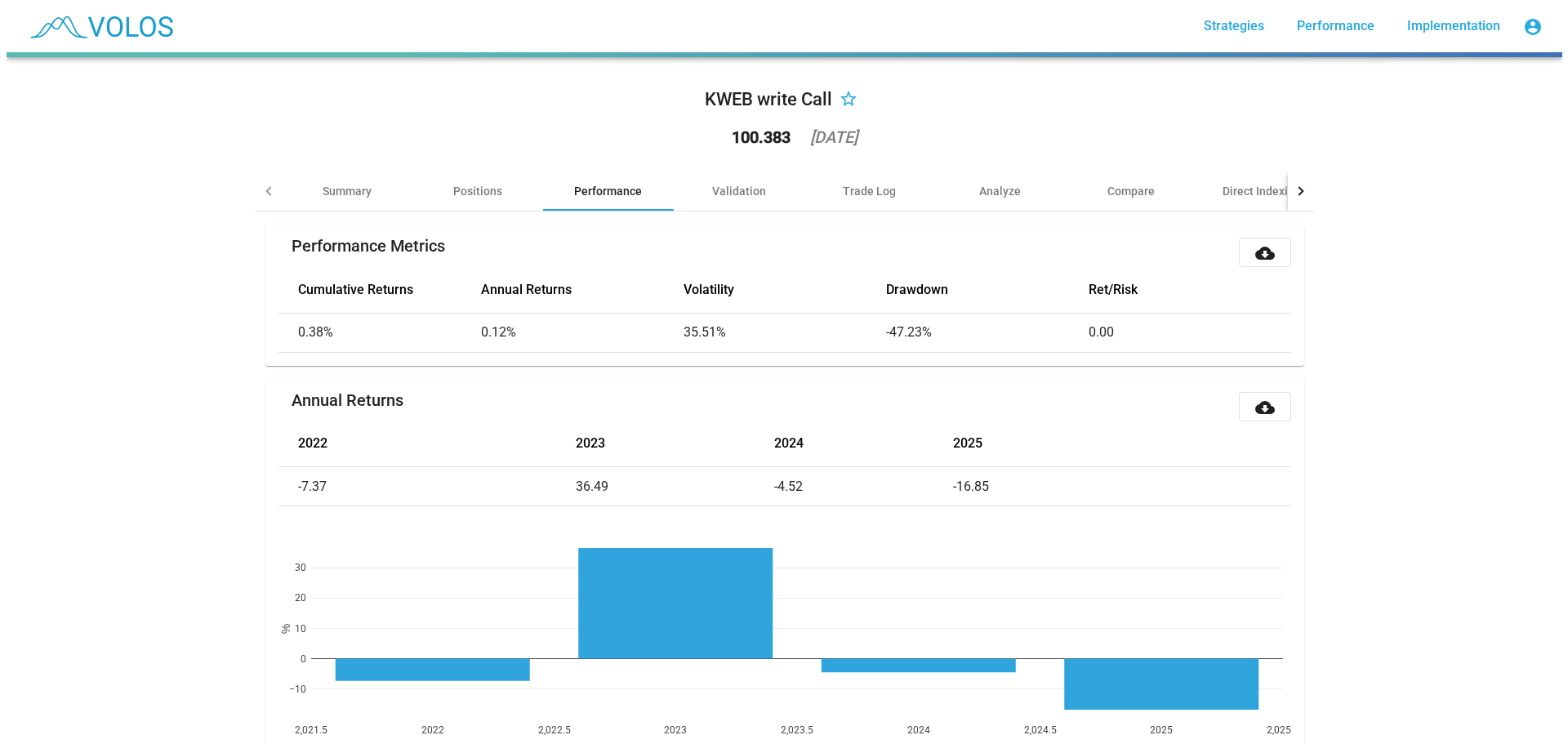
scroll to position [118, 0]
click at [853, 190] on div "Trade Log" at bounding box center [863, 191] width 53 height 17
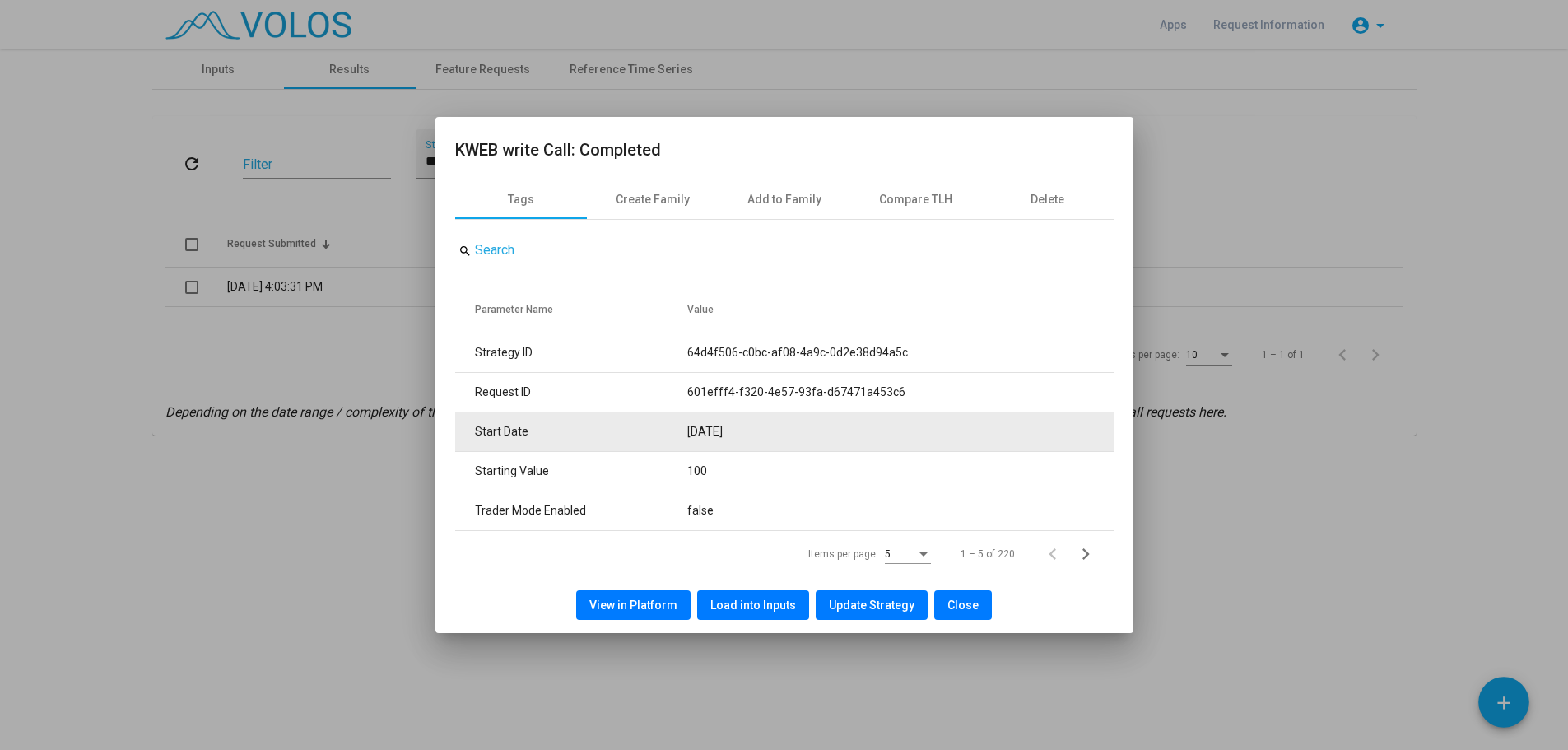
scroll to position [8, 0]
